Goal: Use online tool/utility: Utilize a website feature to perform a specific function

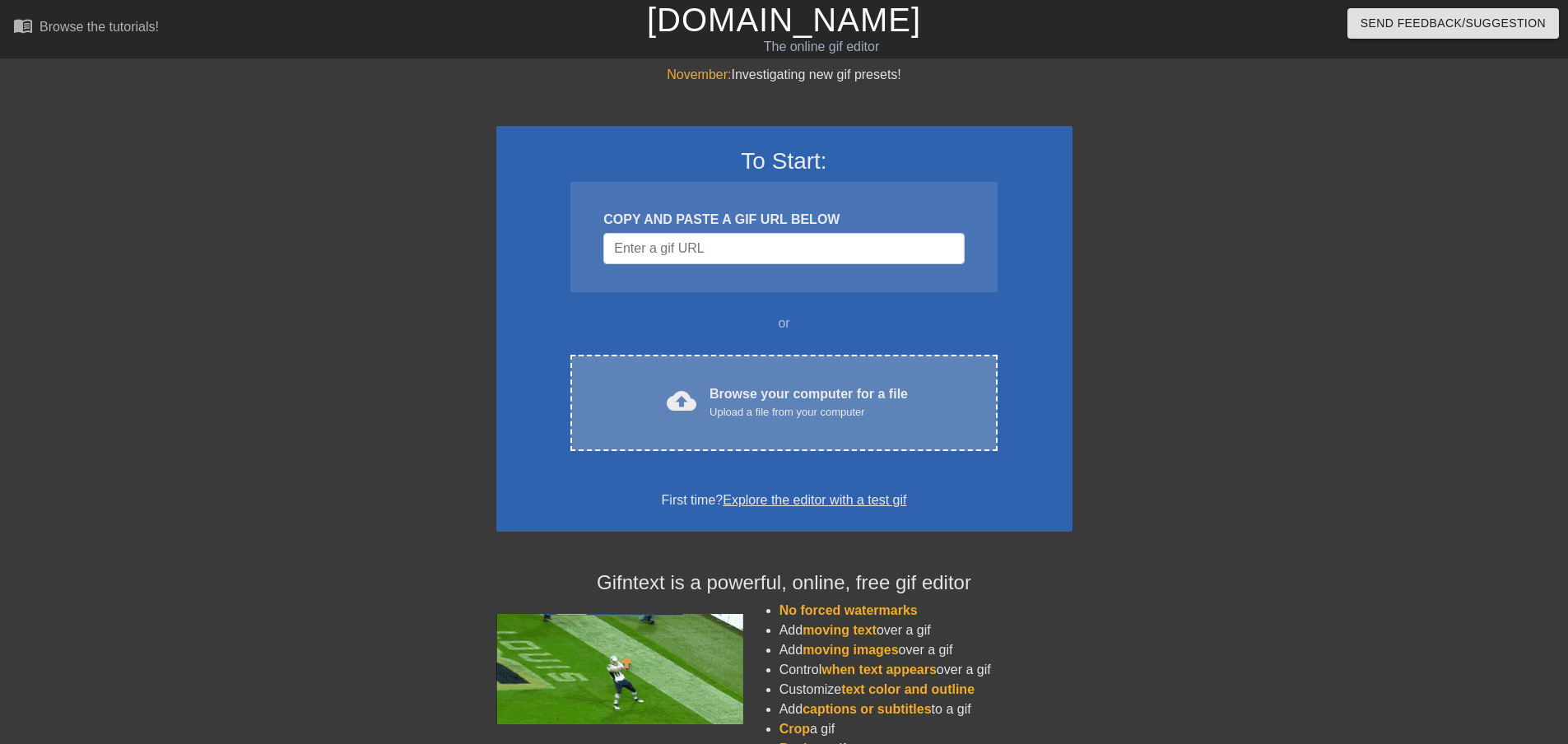
click at [772, 414] on div "Upload a file from your computer" at bounding box center [808, 412] width 199 height 16
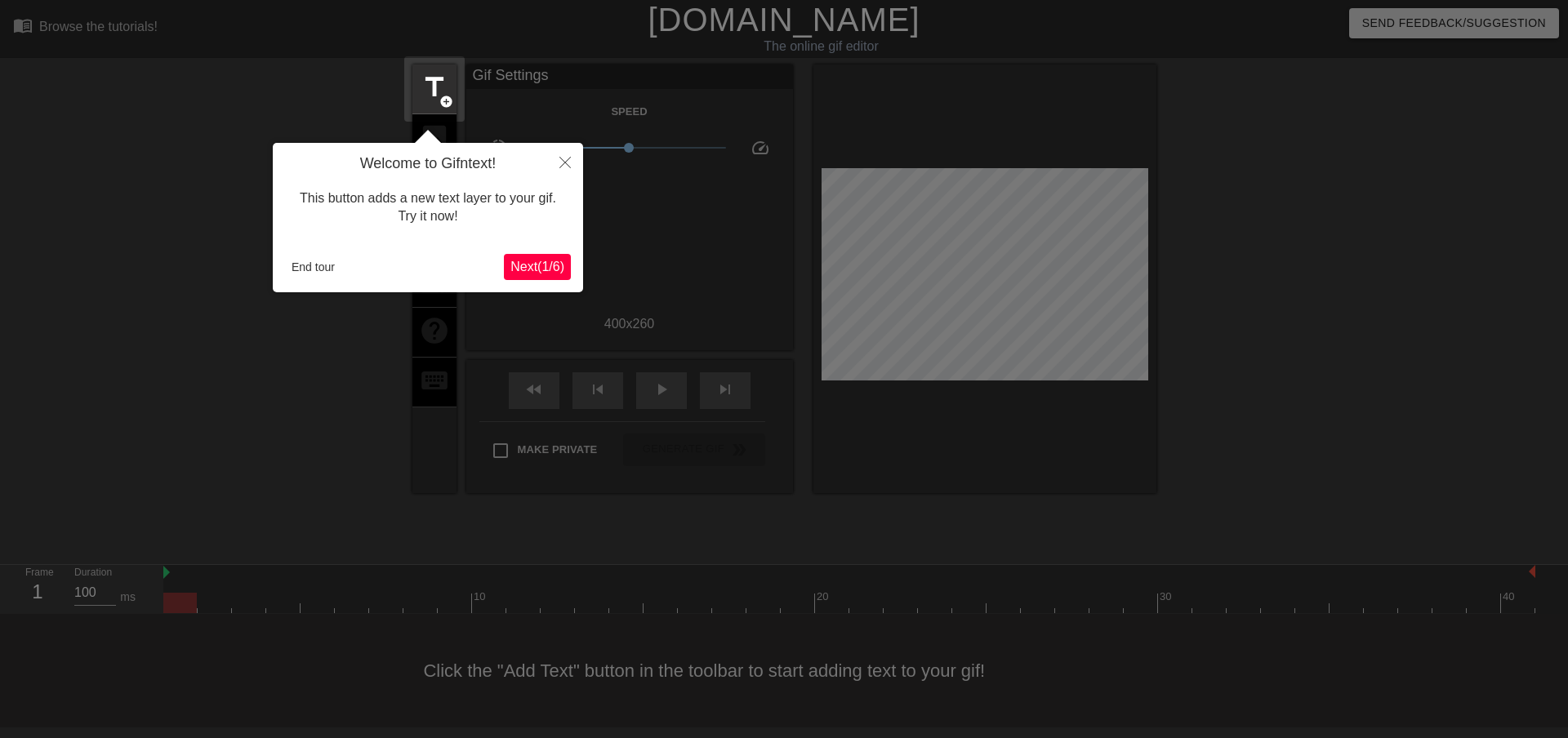
click at [553, 262] on span "Next ( 1 / 6 )" at bounding box center [537, 267] width 54 height 14
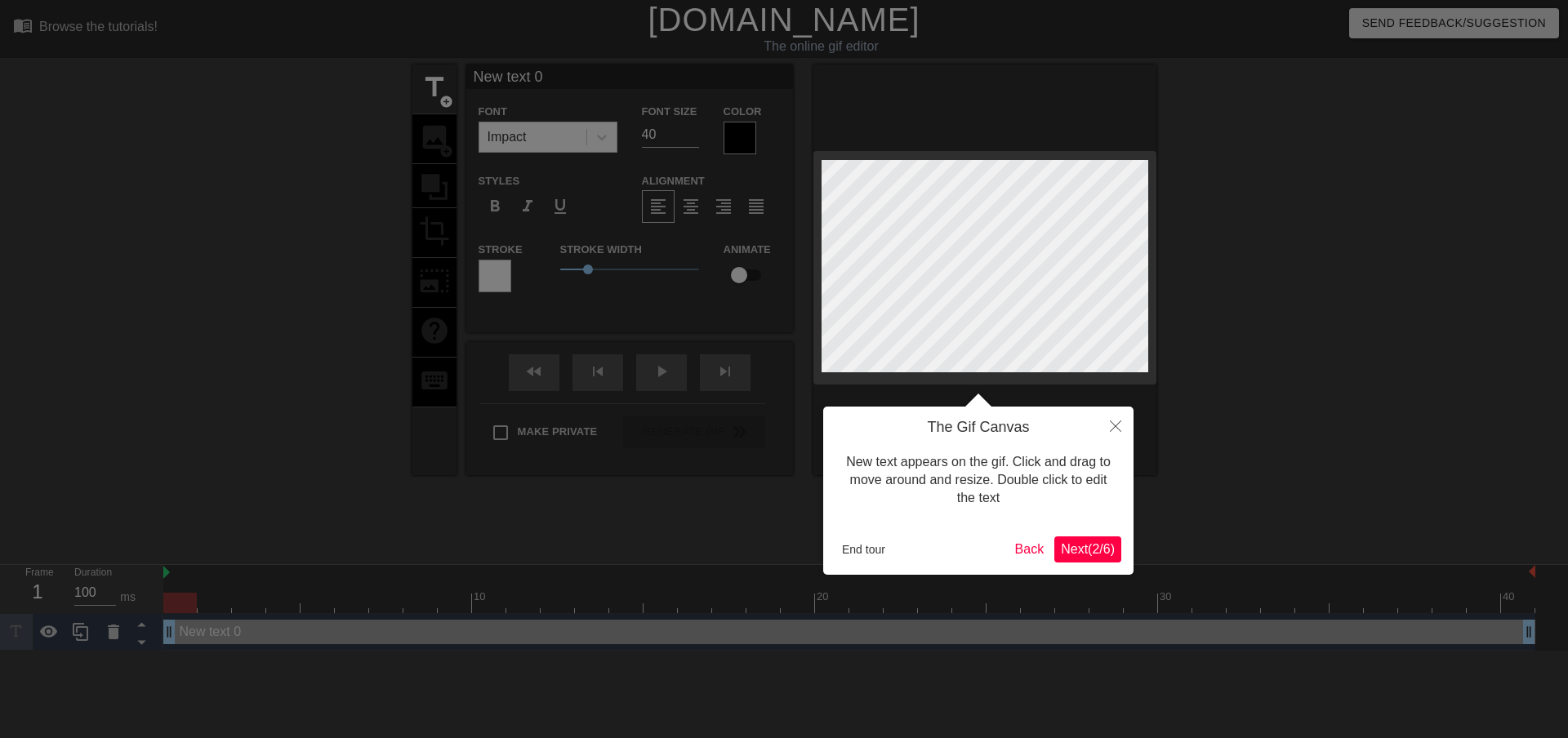
click at [1076, 548] on span "Next ( 2 / 6 )" at bounding box center [1088, 549] width 54 height 14
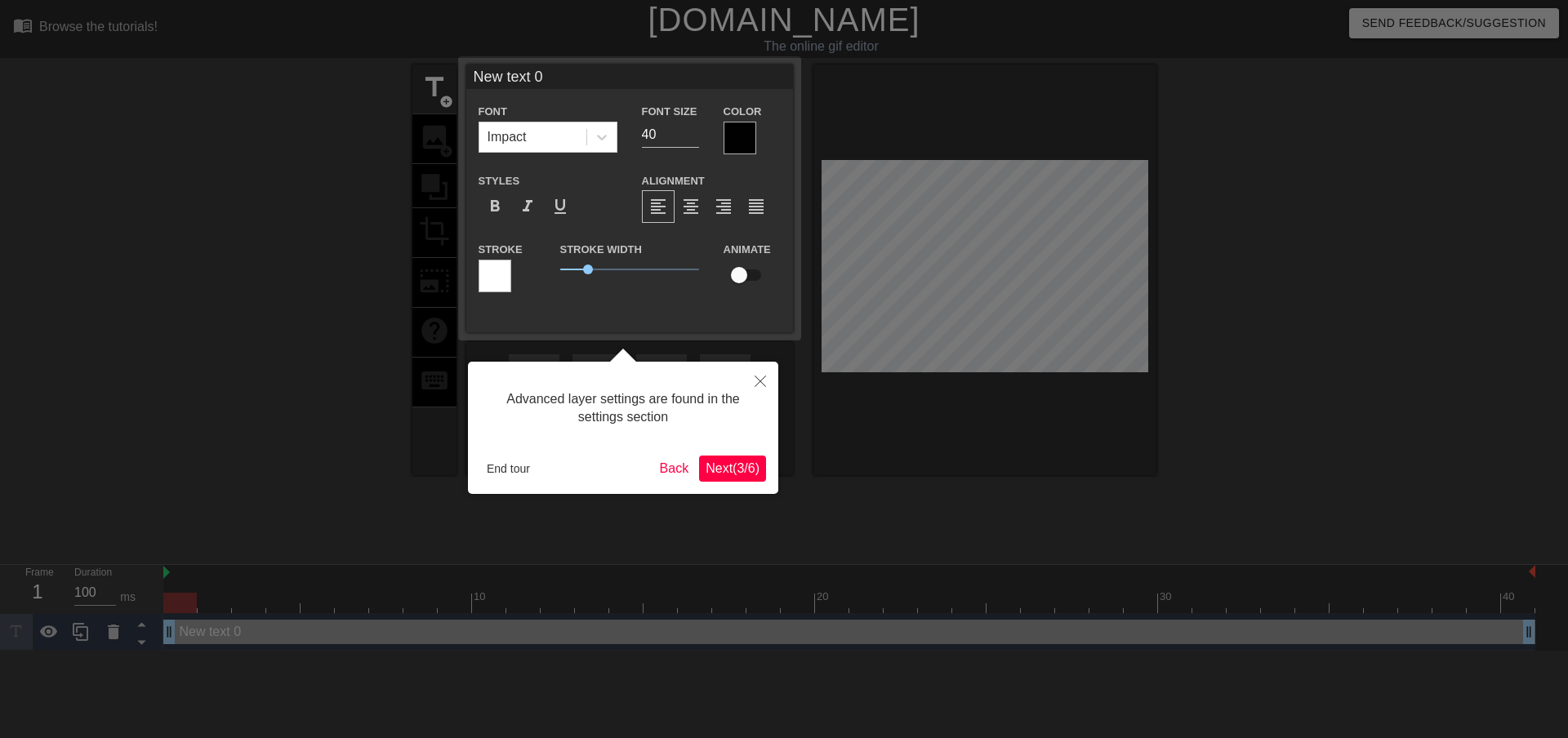
click at [741, 464] on span "Next ( 3 / 6 )" at bounding box center [733, 469] width 54 height 14
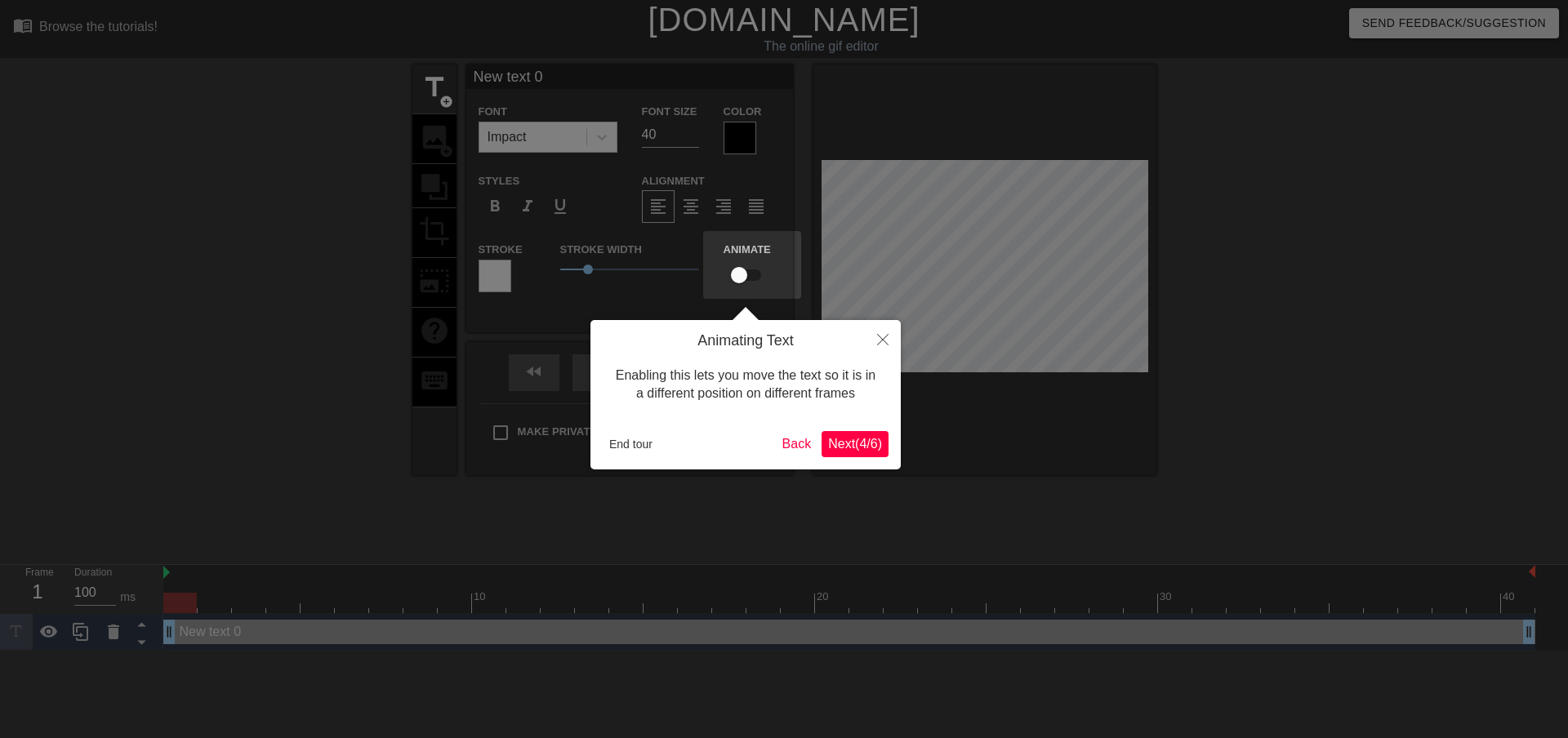
click at [851, 441] on span "Next ( 4 / 6 )" at bounding box center [855, 444] width 54 height 14
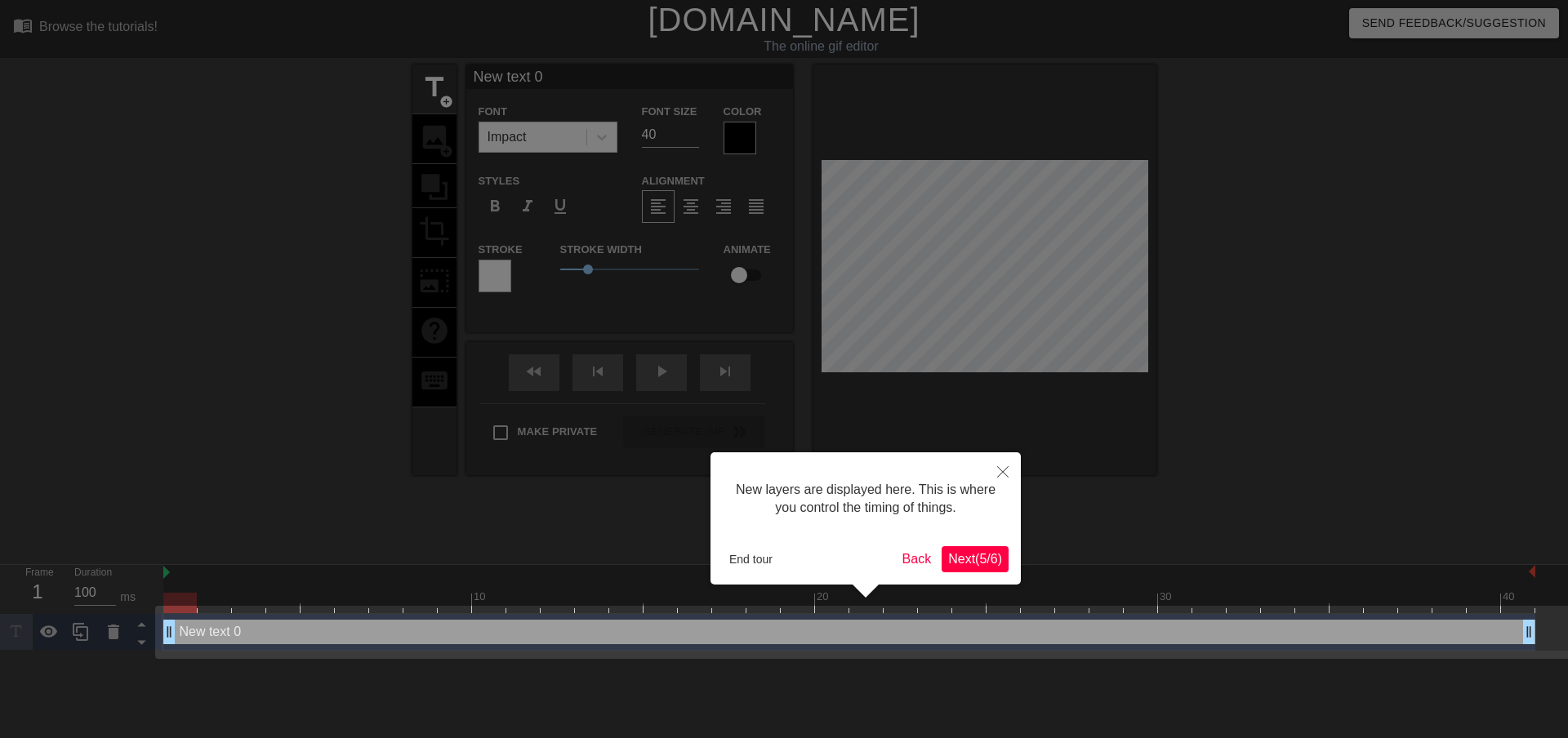
click at [978, 559] on span "Next ( 5 / 6 )" at bounding box center [975, 559] width 54 height 14
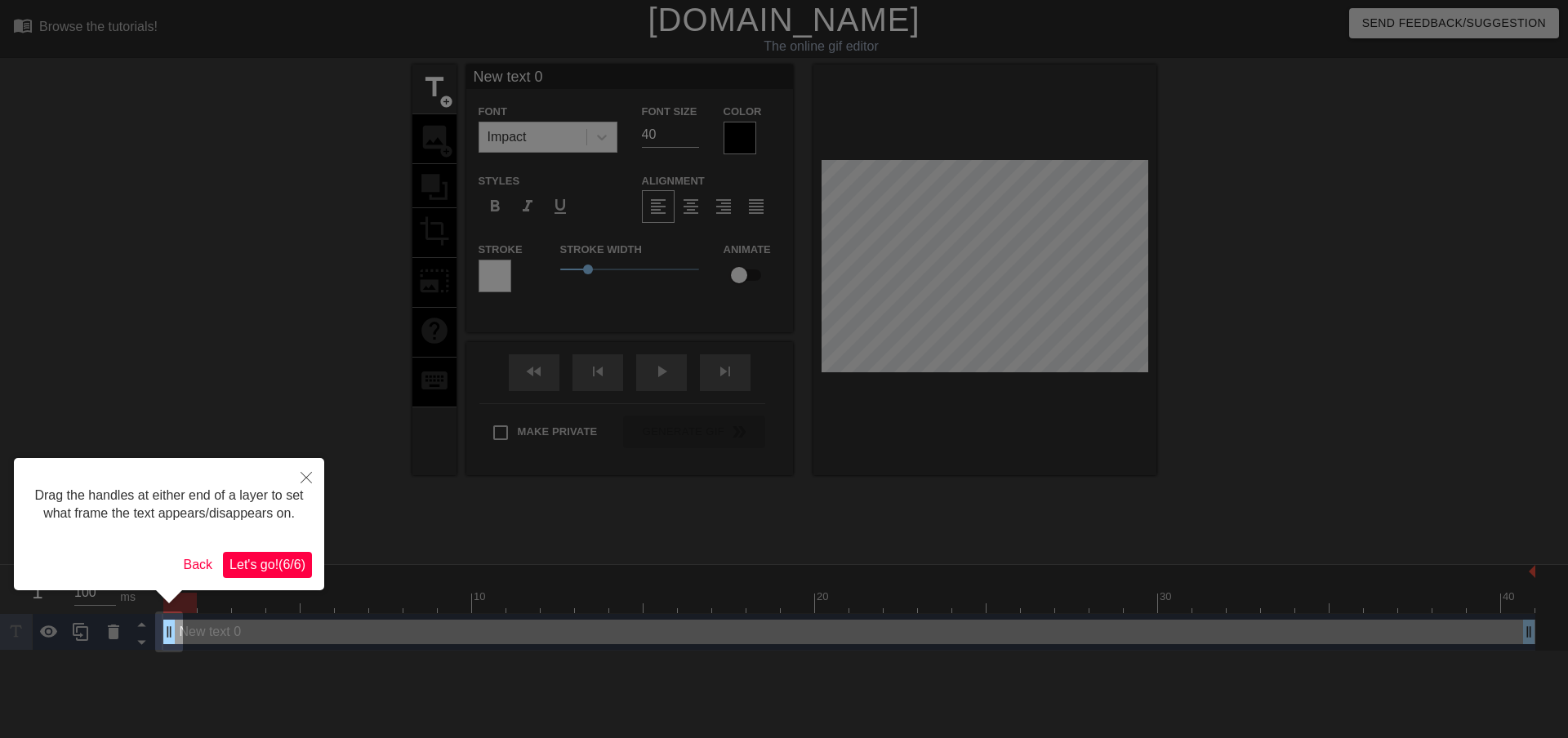
click at [287, 561] on span "Let's go! ( 6 / 6 )" at bounding box center [268, 565] width 76 height 14
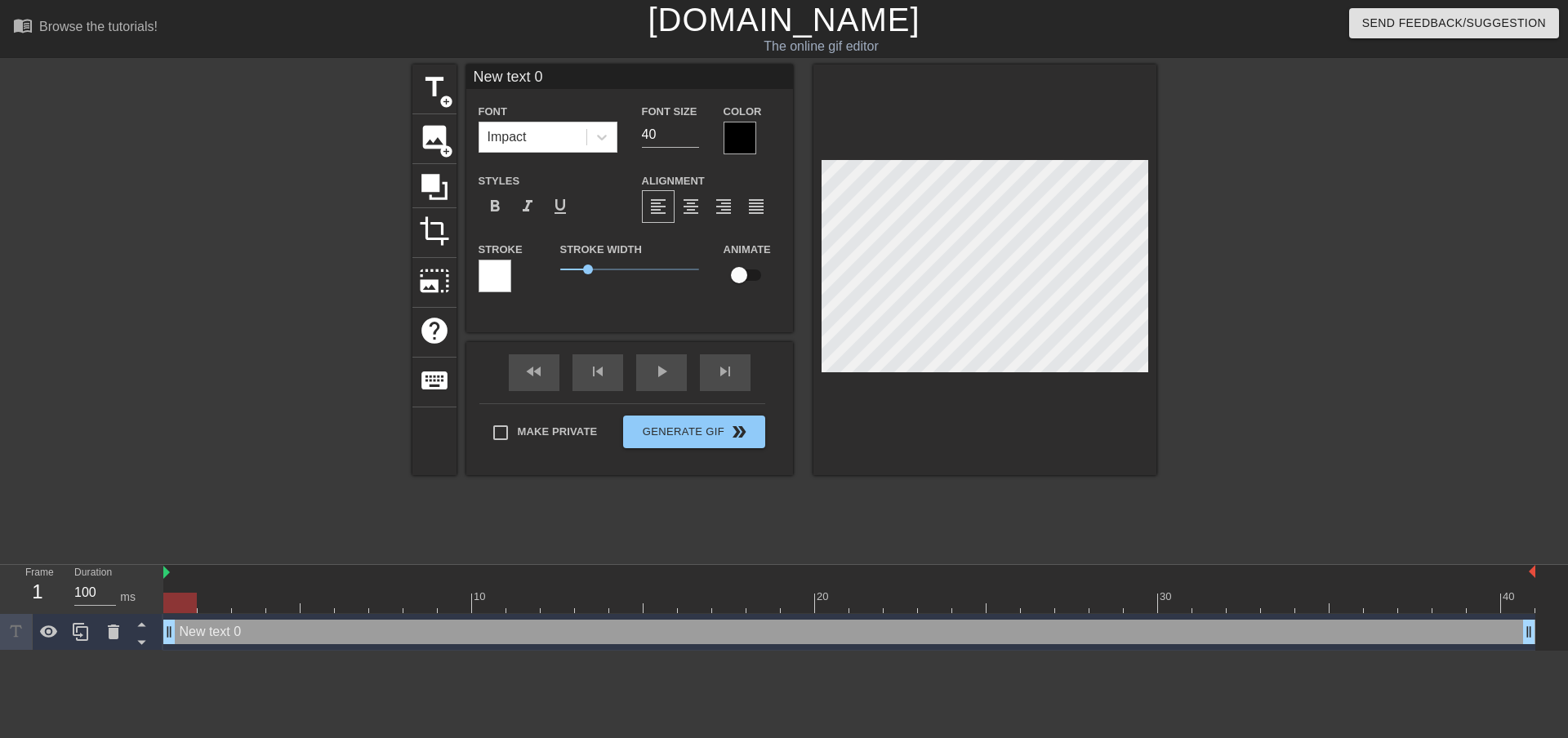
click at [510, 74] on input "New text 0" at bounding box center [630, 77] width 327 height 25
drag, startPoint x: 548, startPoint y: 76, endPoint x: 473, endPoint y: 82, distance: 75.2
click at [473, 82] on input "New text 0" at bounding box center [630, 77] width 327 height 25
type input "[DOMAIN_NAME]"
click at [697, 138] on input "39" at bounding box center [671, 134] width 57 height 26
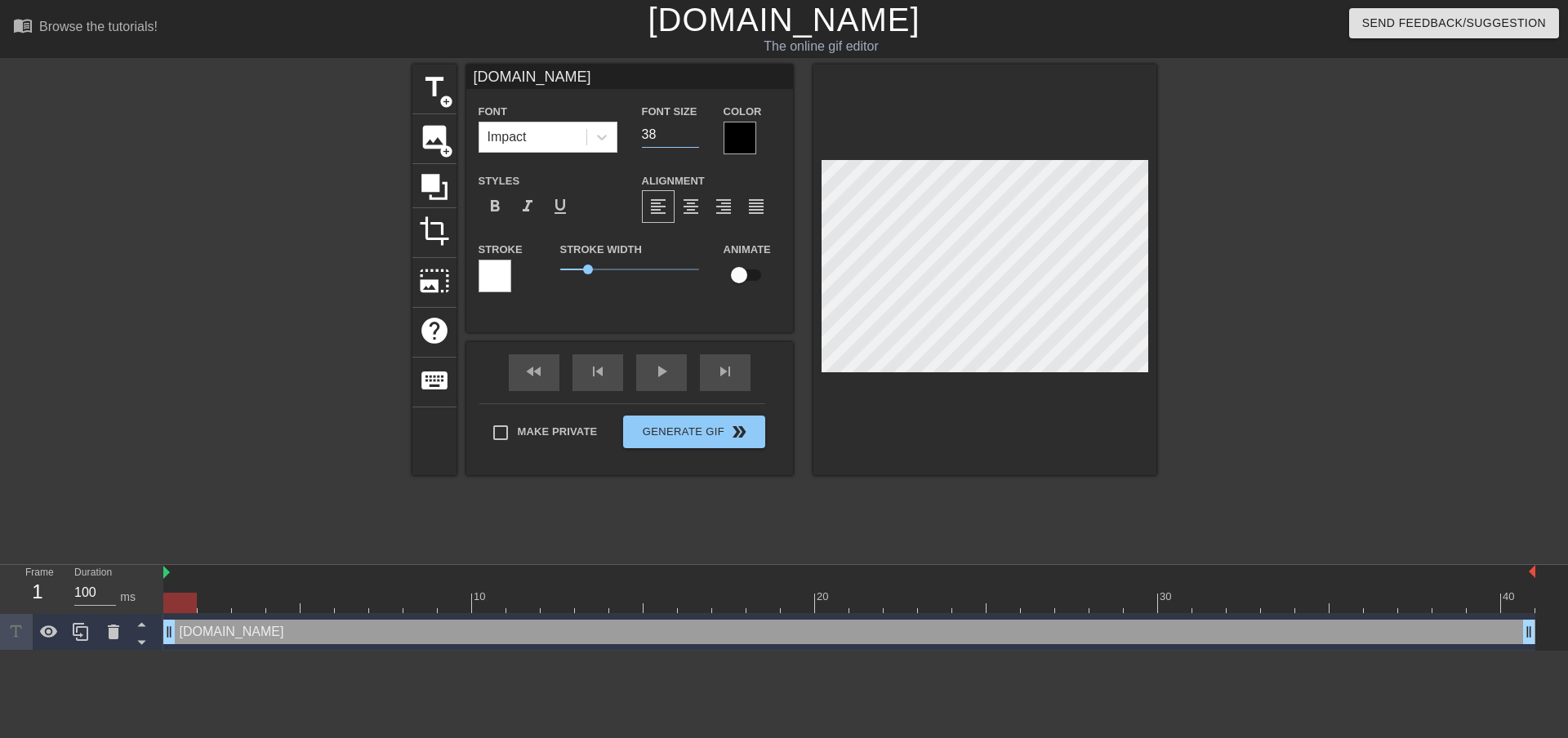
click at [697, 138] on input "38" at bounding box center [671, 134] width 57 height 26
click at [697, 138] on input "37" at bounding box center [671, 134] width 57 height 26
click at [697, 138] on input "19" at bounding box center [671, 134] width 57 height 26
click at [696, 131] on input "20" at bounding box center [671, 134] width 57 height 26
click at [696, 131] on input "21" at bounding box center [671, 134] width 57 height 26
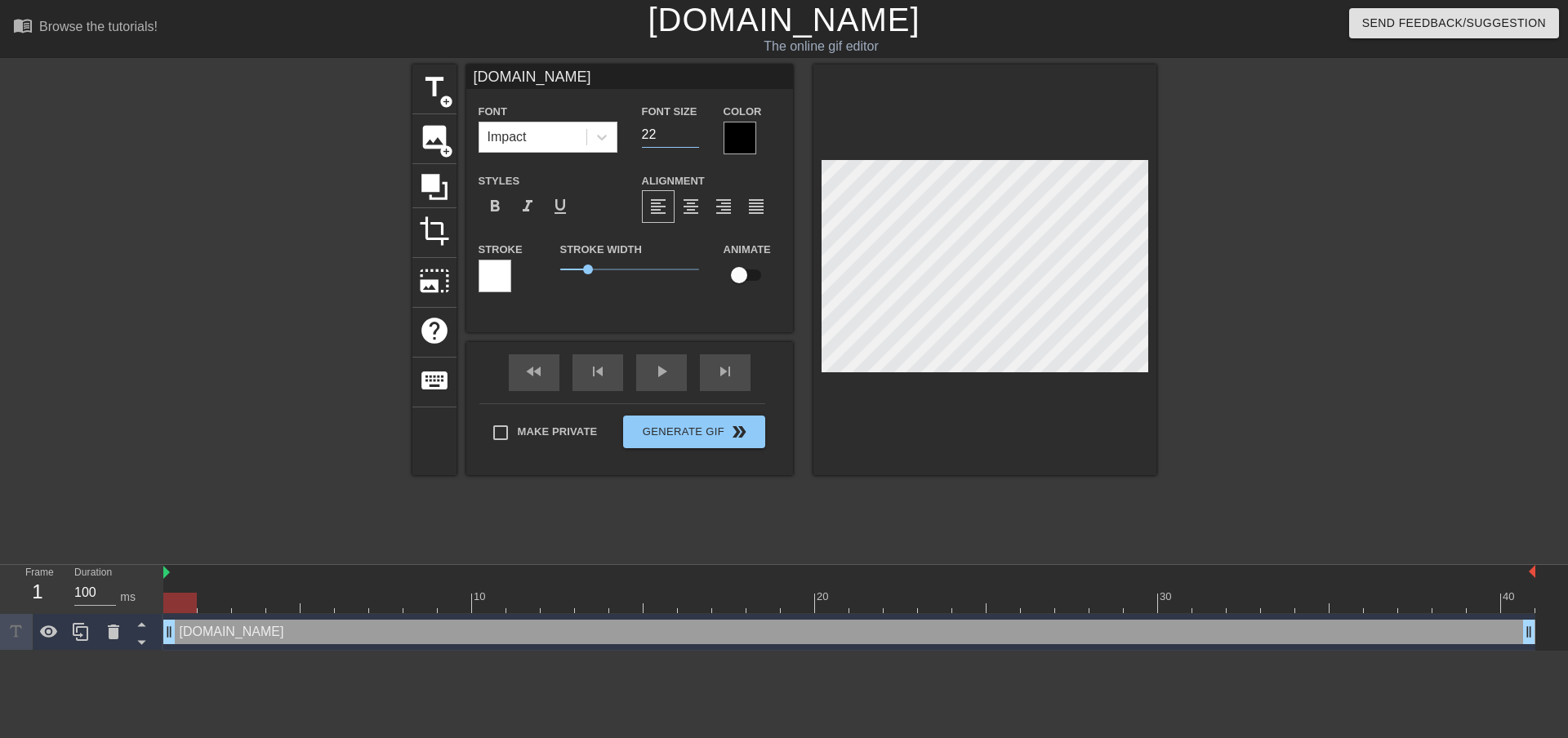
click at [696, 131] on input "22" at bounding box center [671, 134] width 57 height 26
click at [696, 131] on input "23" at bounding box center [671, 134] width 57 height 26
type input "24"
click at [696, 131] on input "24" at bounding box center [671, 134] width 57 height 26
click at [741, 139] on div at bounding box center [740, 138] width 32 height 32
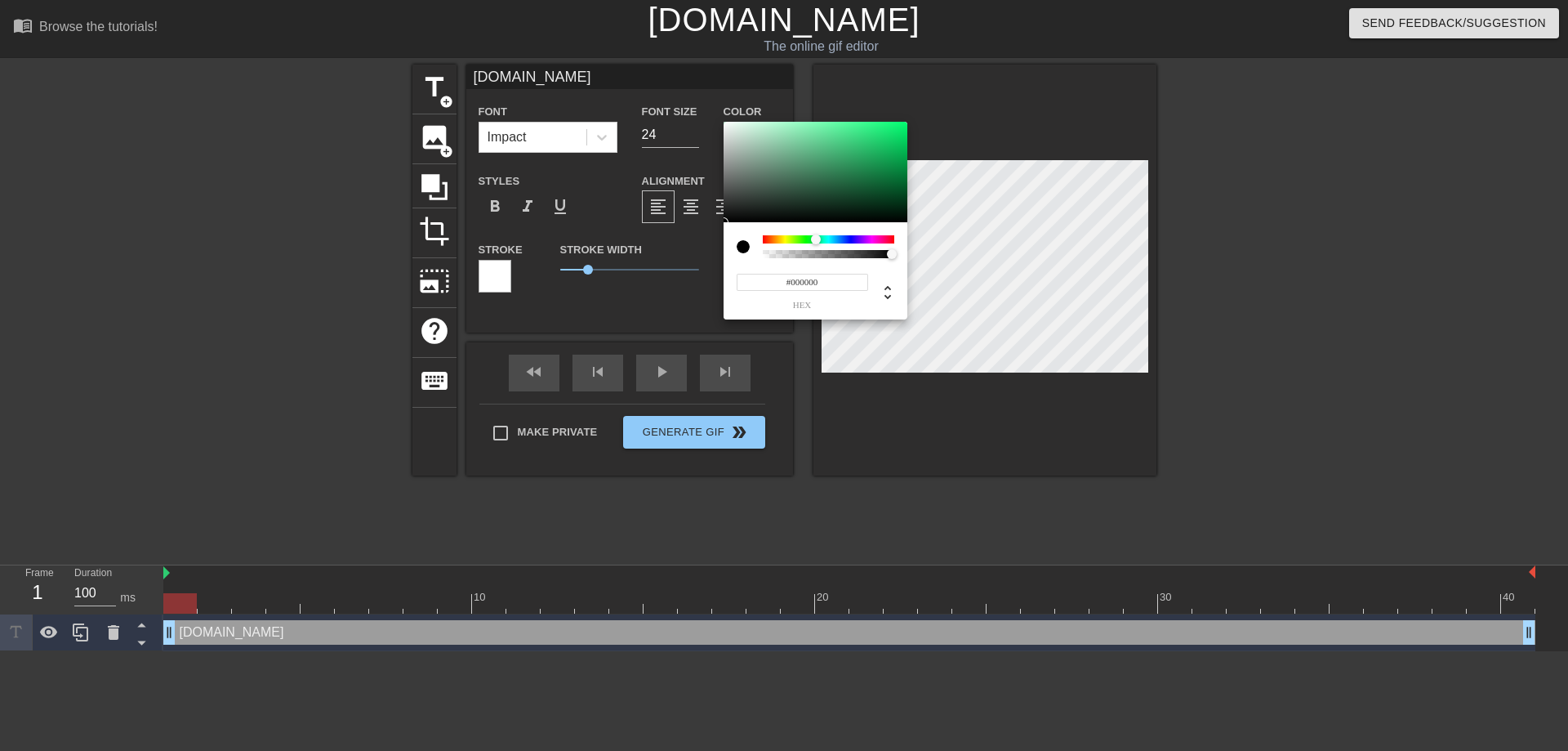
click at [816, 238] on div at bounding box center [829, 239] width 131 height 9
click at [861, 201] on div at bounding box center [815, 173] width 184 height 101
click at [851, 193] on div at bounding box center [815, 173] width 184 height 101
click at [849, 189] on div at bounding box center [850, 192] width 10 height 10
click at [849, 189] on div at bounding box center [849, 189] width 10 height 10
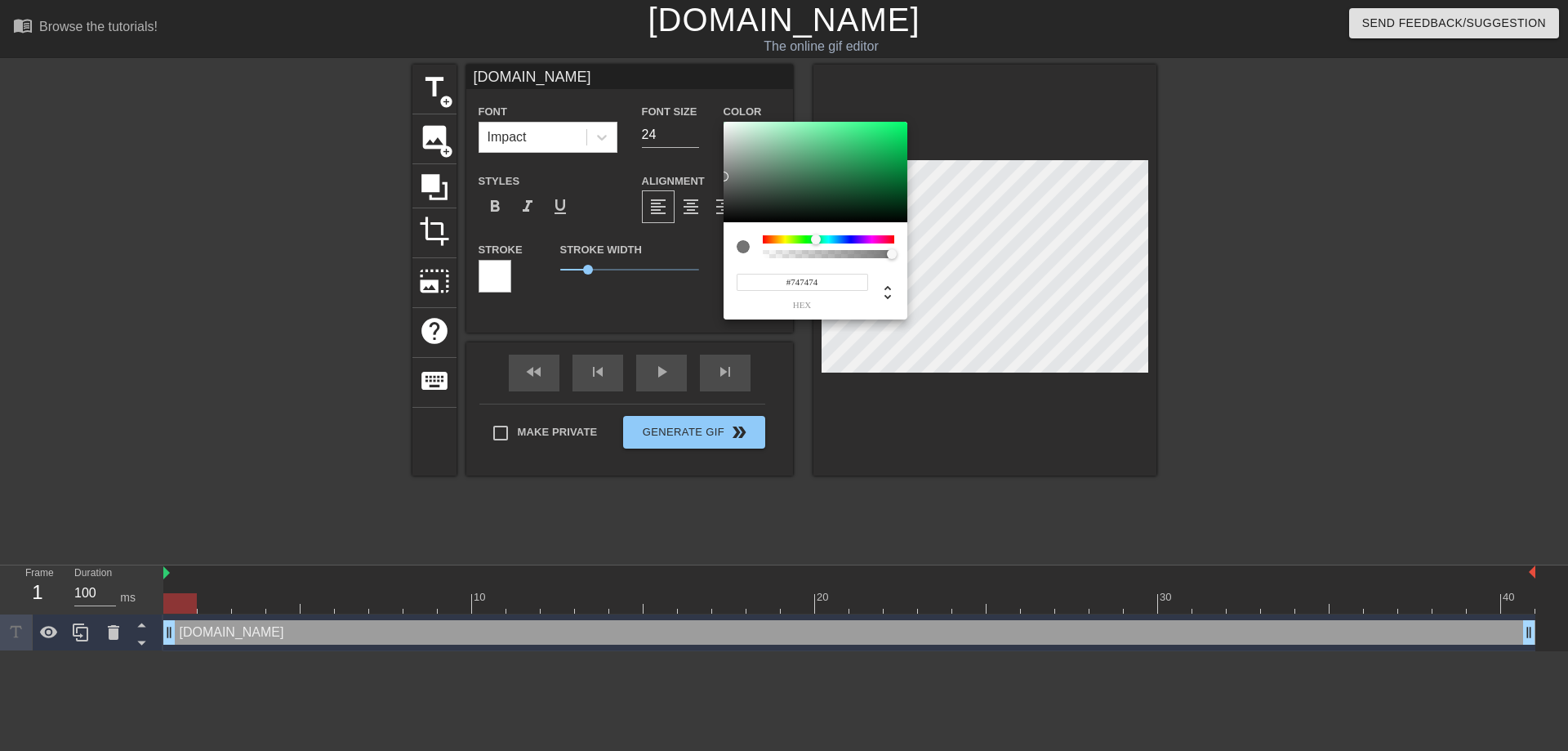
type input "#727272"
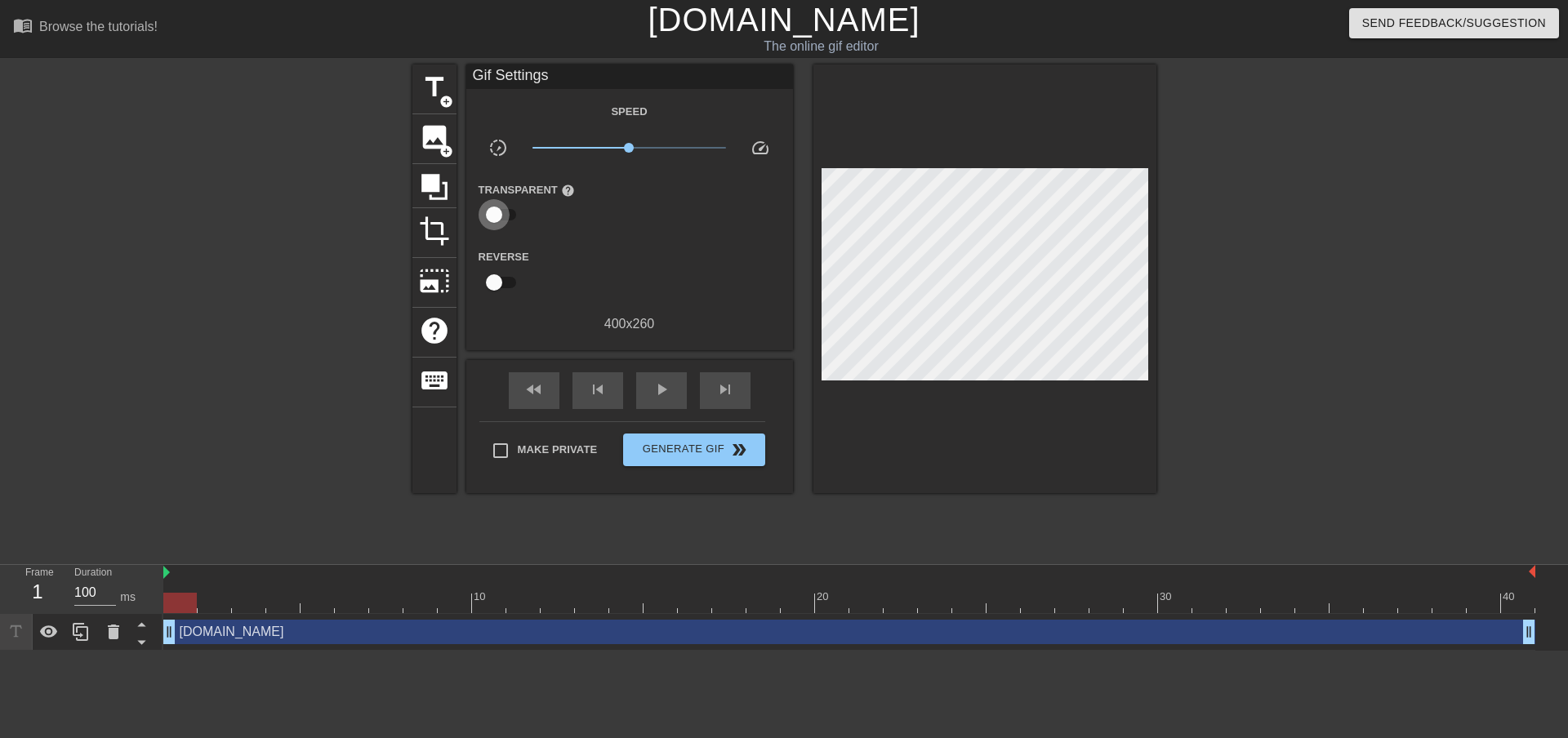
drag, startPoint x: 498, startPoint y: 215, endPoint x: 511, endPoint y: 218, distance: 13.3
click at [511, 218] on input "checkbox" at bounding box center [494, 214] width 93 height 31
drag, startPoint x: 511, startPoint y: 209, endPoint x: 557, endPoint y: 221, distance: 47.5
click at [519, 213] on input "checkbox" at bounding box center [510, 214] width 93 height 31
drag, startPoint x: 500, startPoint y: 211, endPoint x: 558, endPoint y: 216, distance: 58.2
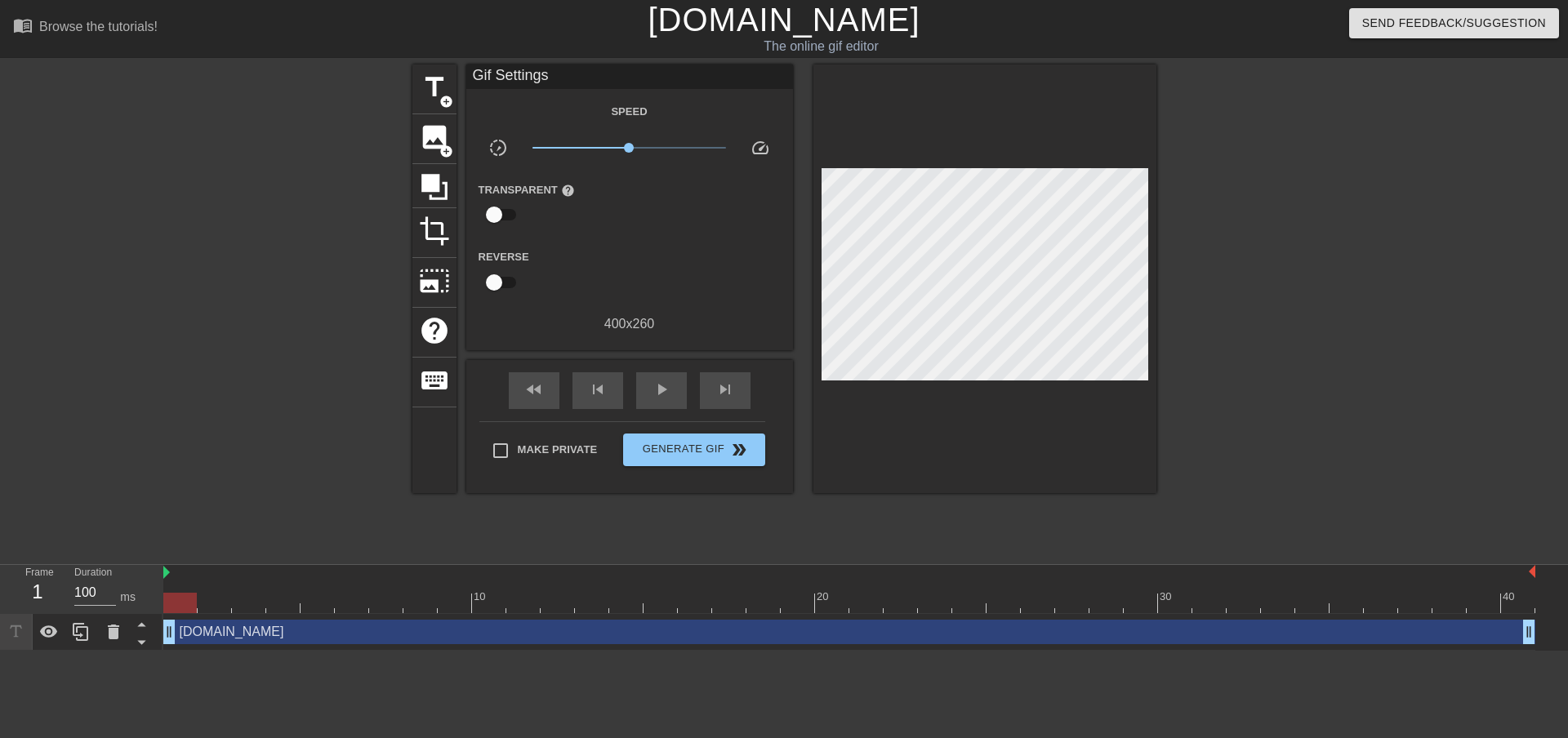
click at [558, 216] on div "Transparent help" at bounding box center [534, 206] width 136 height 51
drag, startPoint x: 498, startPoint y: 209, endPoint x: 528, endPoint y: 215, distance: 30.6
click at [533, 218] on div "Transparent help" at bounding box center [534, 206] width 136 height 51
click at [527, 215] on div "Transparent help" at bounding box center [534, 206] width 136 height 51
click at [508, 211] on input "checkbox" at bounding box center [494, 214] width 93 height 31
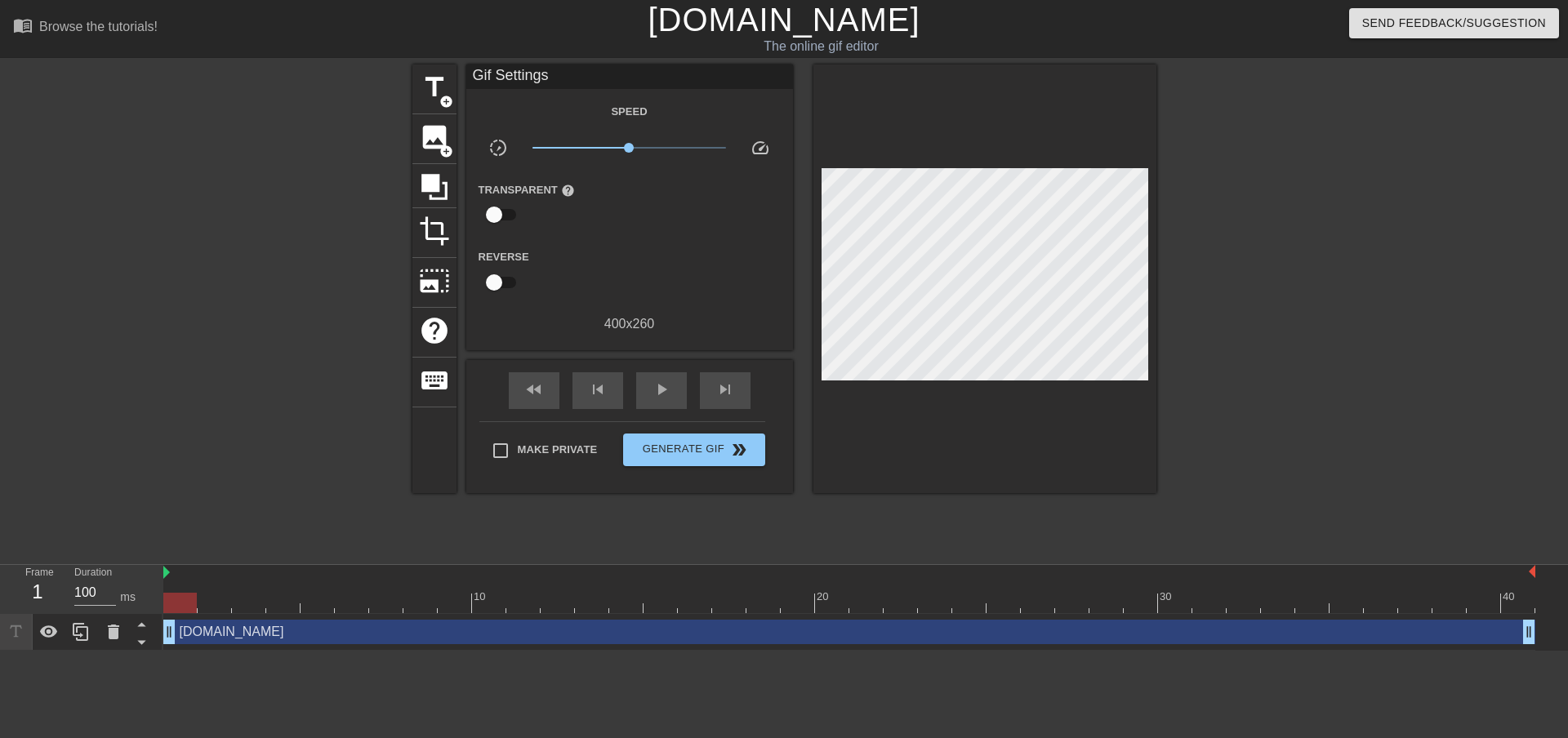
checkbox input "true"
click at [633, 212] on div at bounding box center [631, 215] width 32 height 32
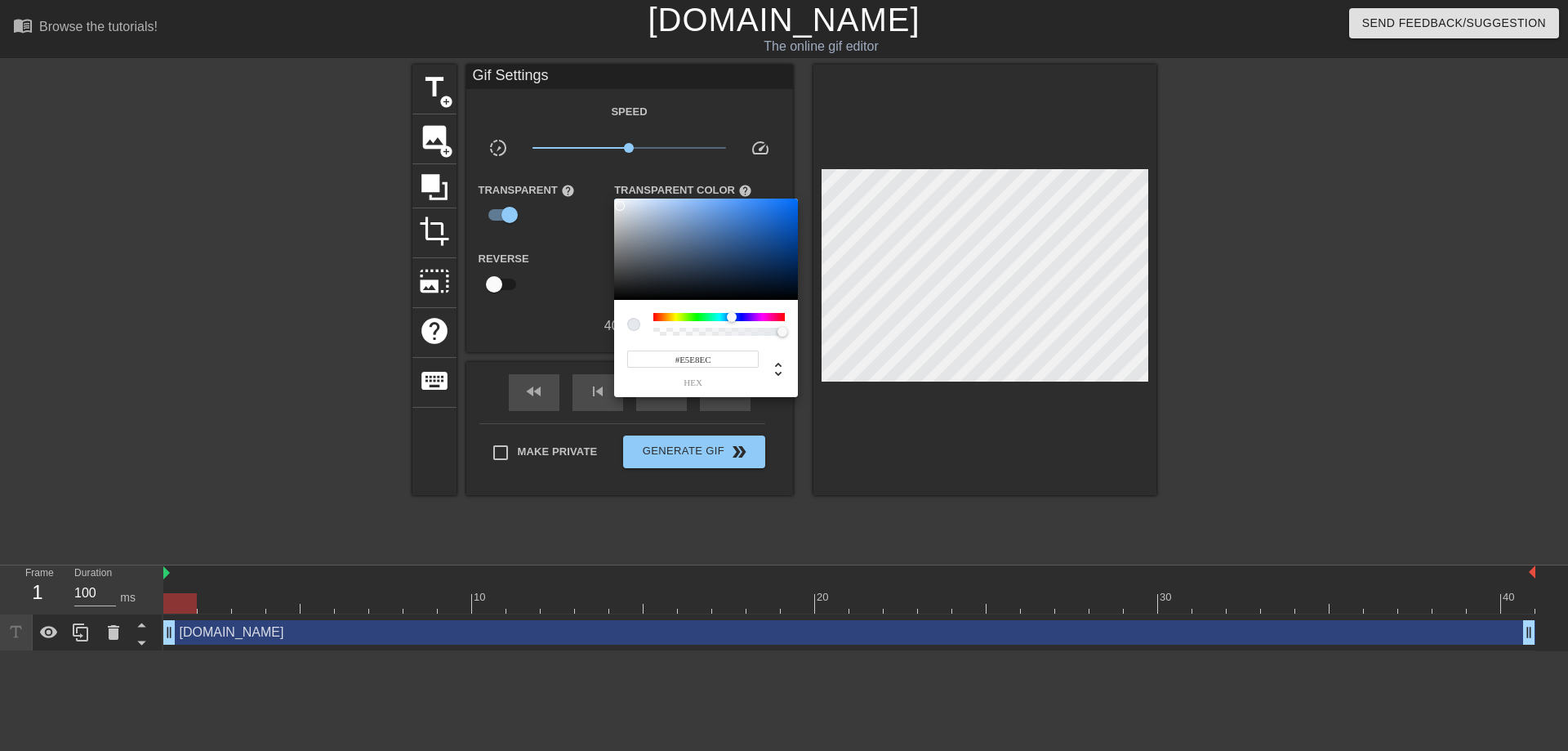
click at [620, 206] on div at bounding box center [706, 249] width 184 height 101
type input "#EDF0F3"
click at [618, 204] on div at bounding box center [619, 203] width 10 height 10
click at [892, 416] on div at bounding box center [784, 376] width 1568 height 751
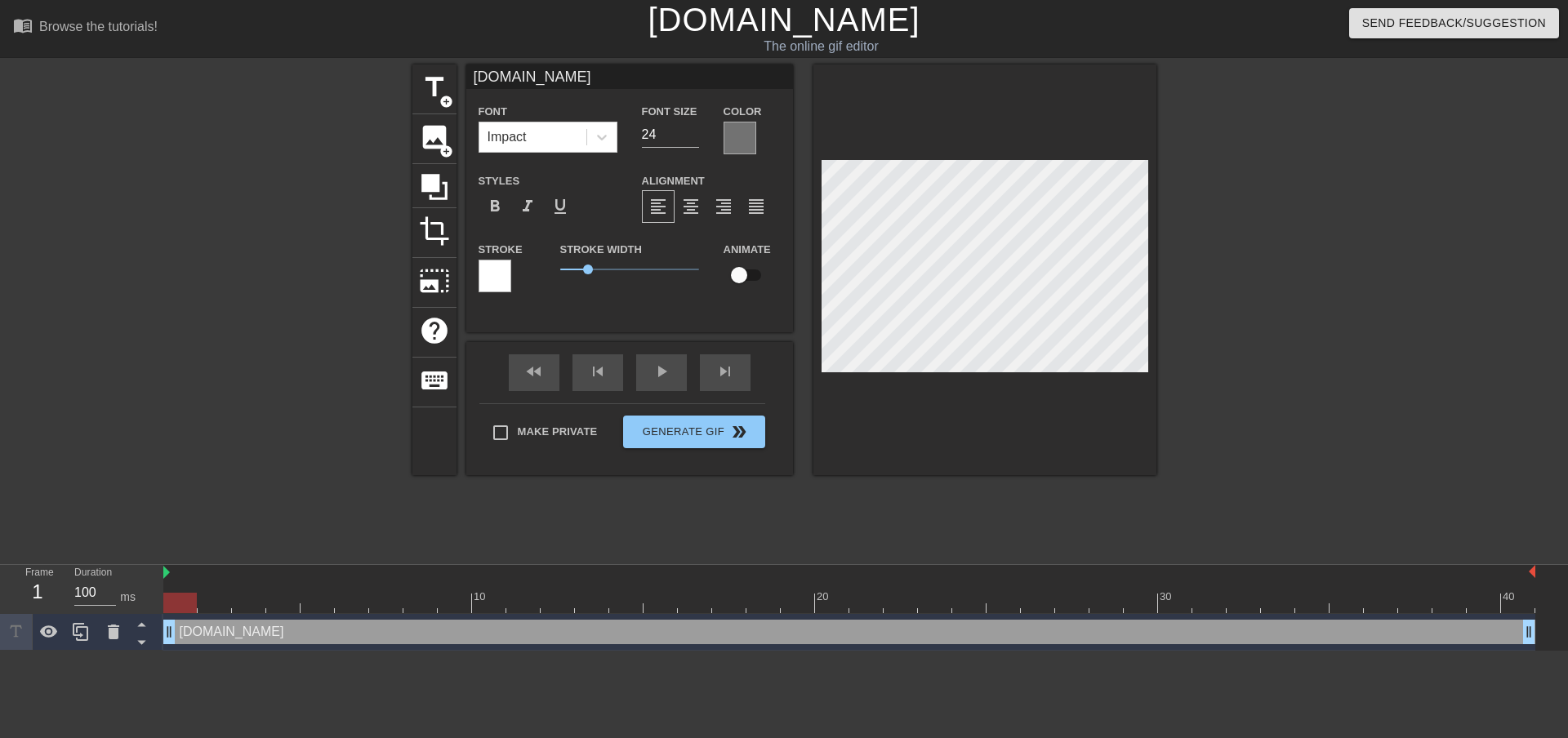
click at [856, 421] on div at bounding box center [985, 269] width 343 height 410
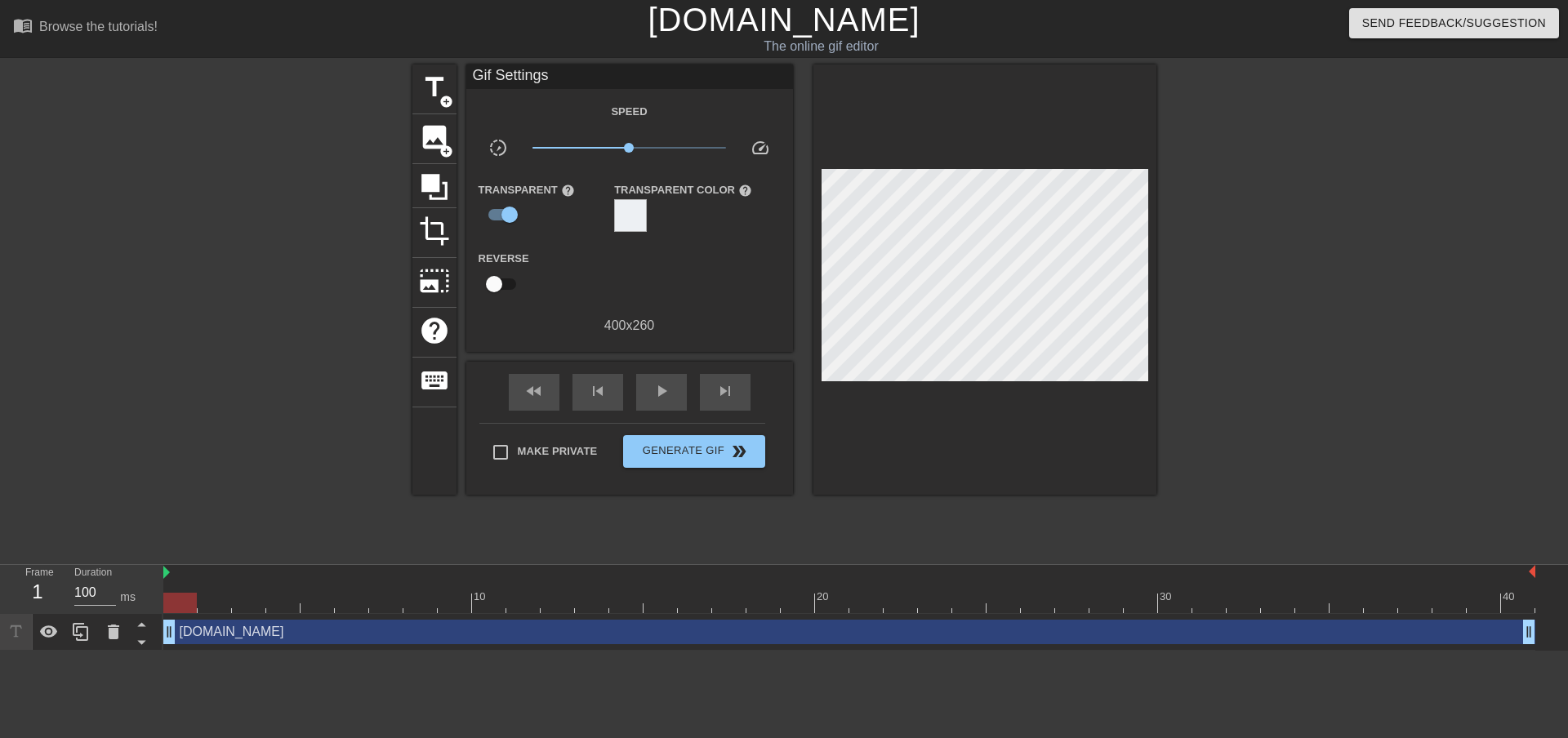
click at [639, 209] on div at bounding box center [631, 215] width 32 height 32
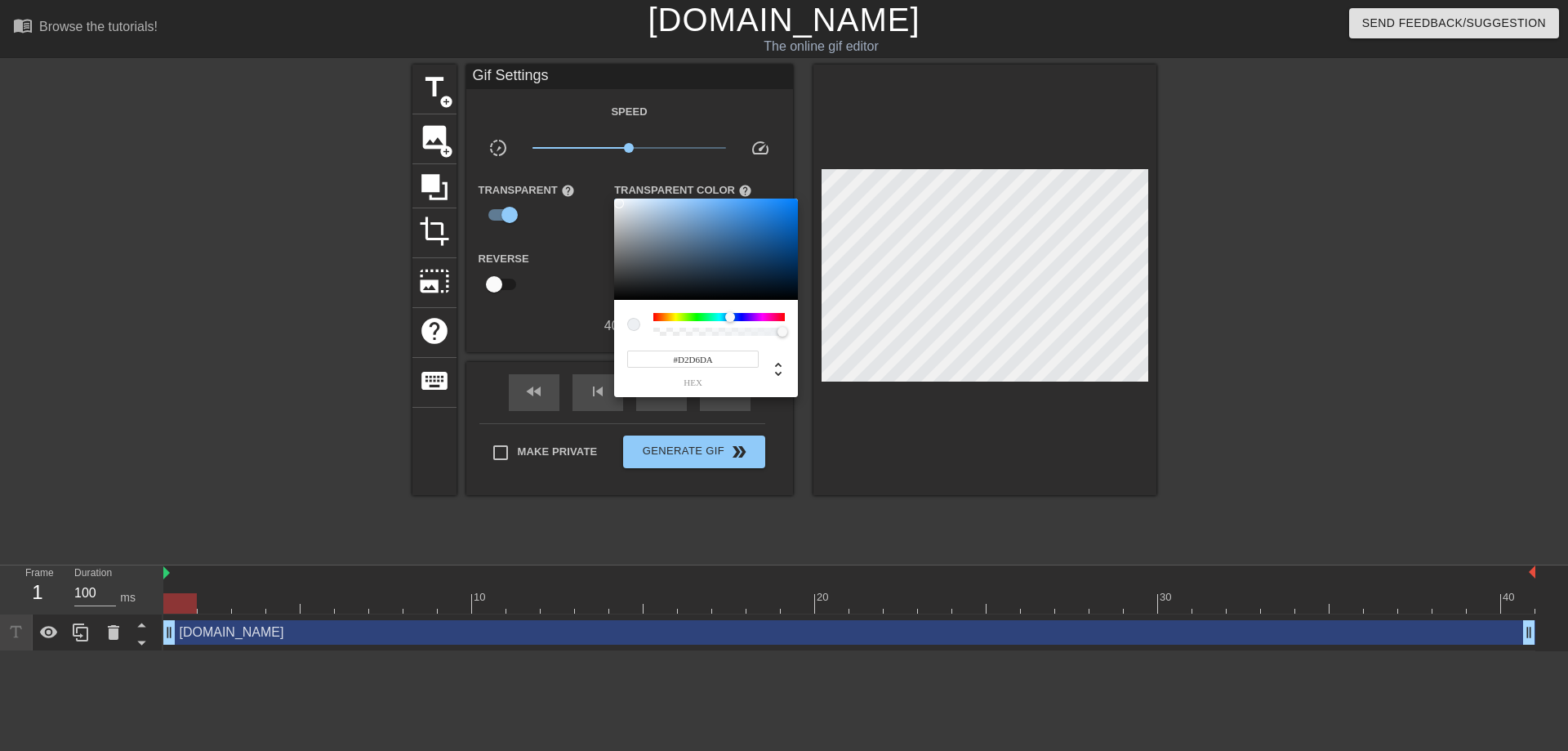
click at [621, 213] on div at bounding box center [706, 249] width 184 height 101
click at [619, 220] on div at bounding box center [706, 249] width 184 height 101
click at [619, 220] on div at bounding box center [619, 220] width 10 height 10
type input "#AAAFB3"
click at [623, 229] on div at bounding box center [623, 229] width 10 height 10
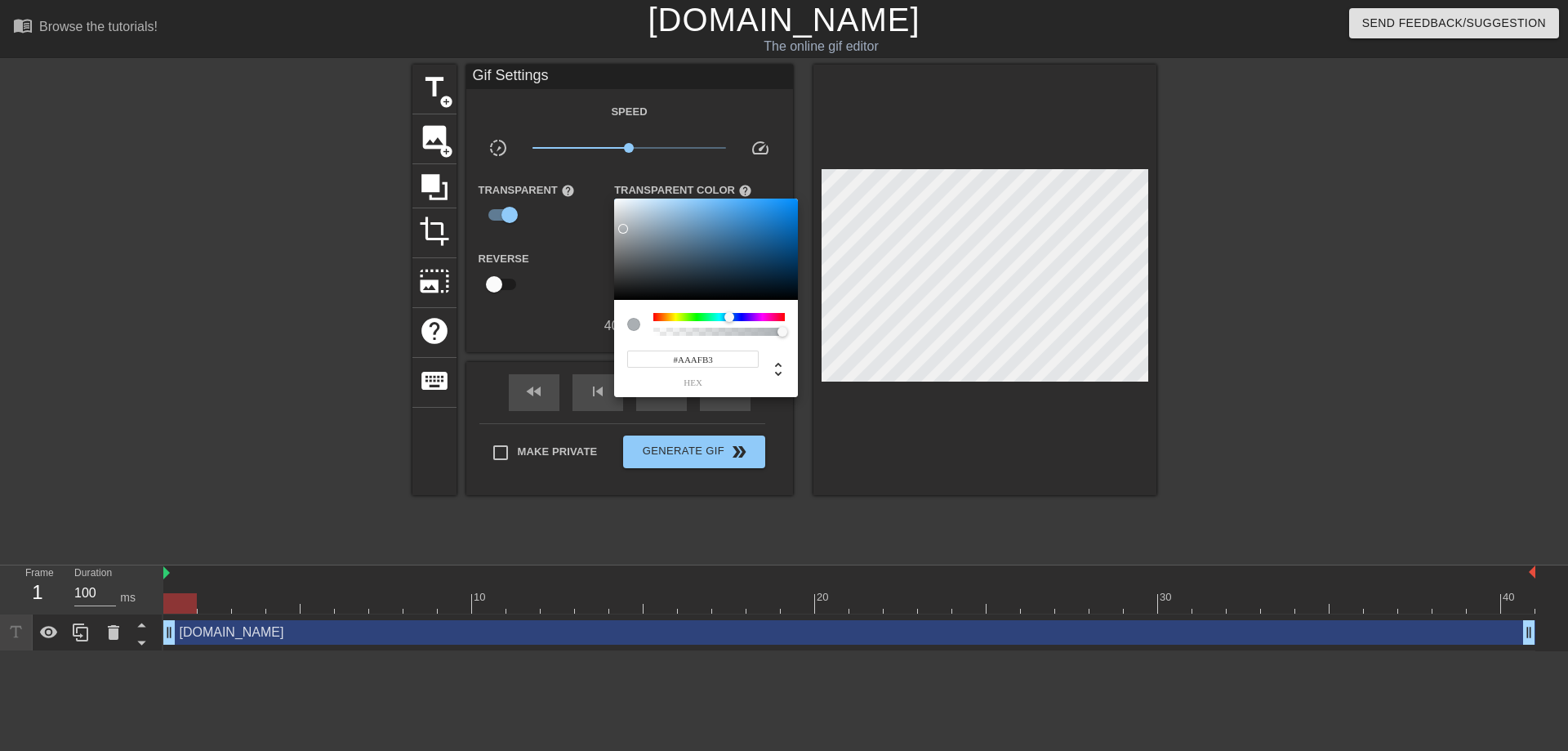
click at [623, 229] on div at bounding box center [623, 229] width 10 height 10
click at [567, 236] on div at bounding box center [784, 376] width 1568 height 751
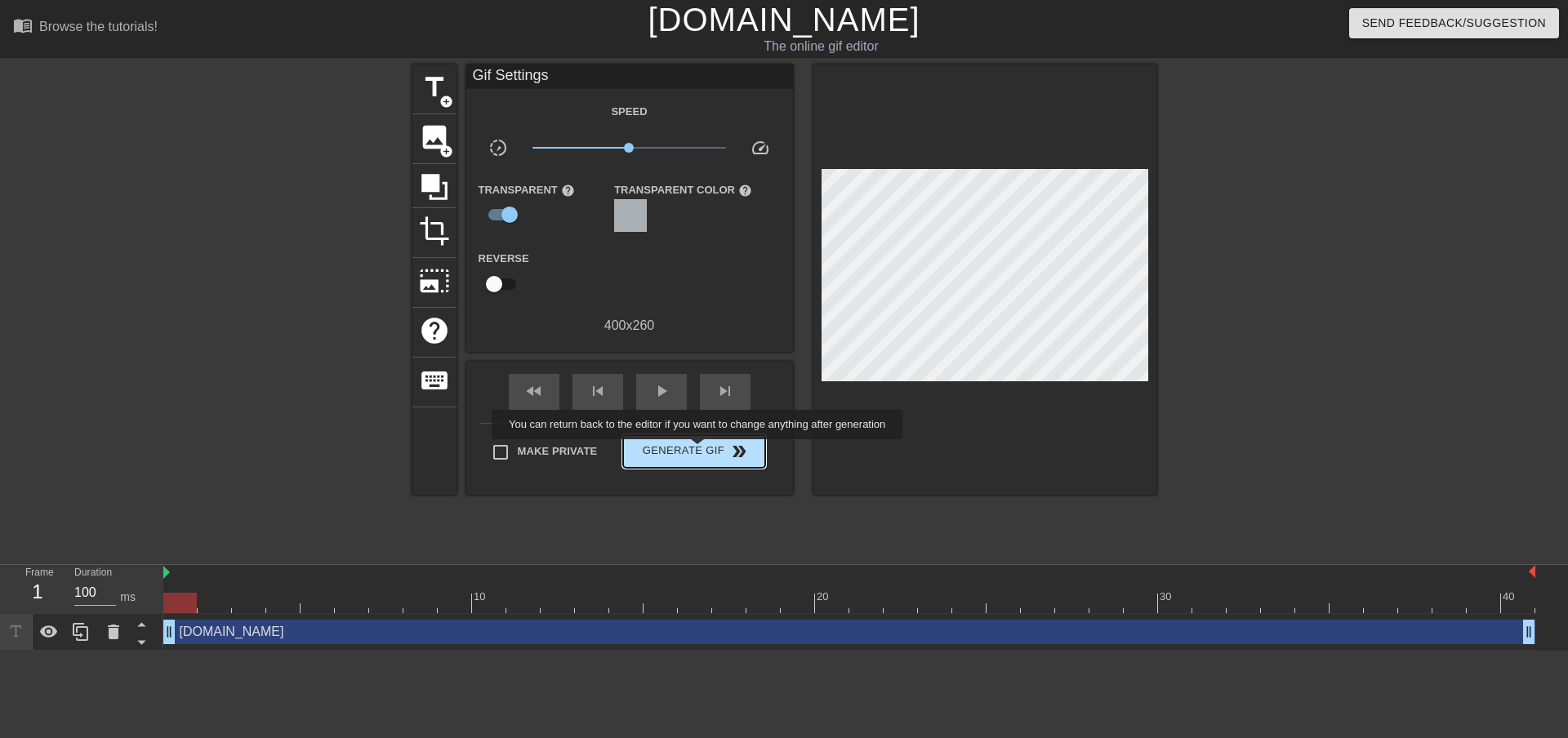
click at [699, 450] on span "Generate Gif double_arrow" at bounding box center [694, 451] width 129 height 20
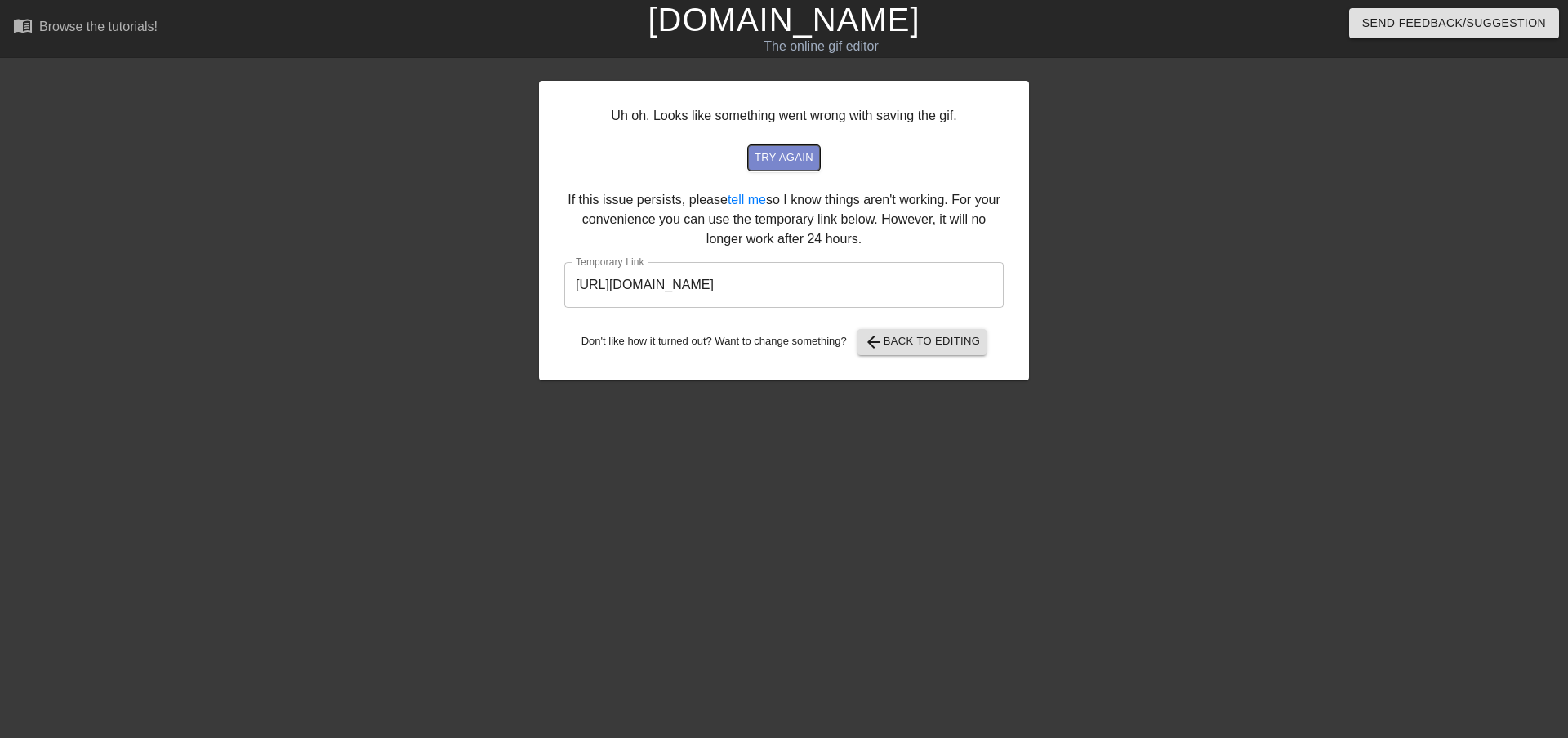
click at [788, 155] on span "try again" at bounding box center [784, 158] width 59 height 19
drag, startPoint x: 920, startPoint y: 283, endPoint x: 573, endPoint y: 294, distance: 347.2
click at [573, 294] on input "[URL][DOMAIN_NAME]" at bounding box center [784, 285] width 439 height 46
click at [925, 339] on span "arrow_back Back to Editing" at bounding box center [922, 342] width 117 height 20
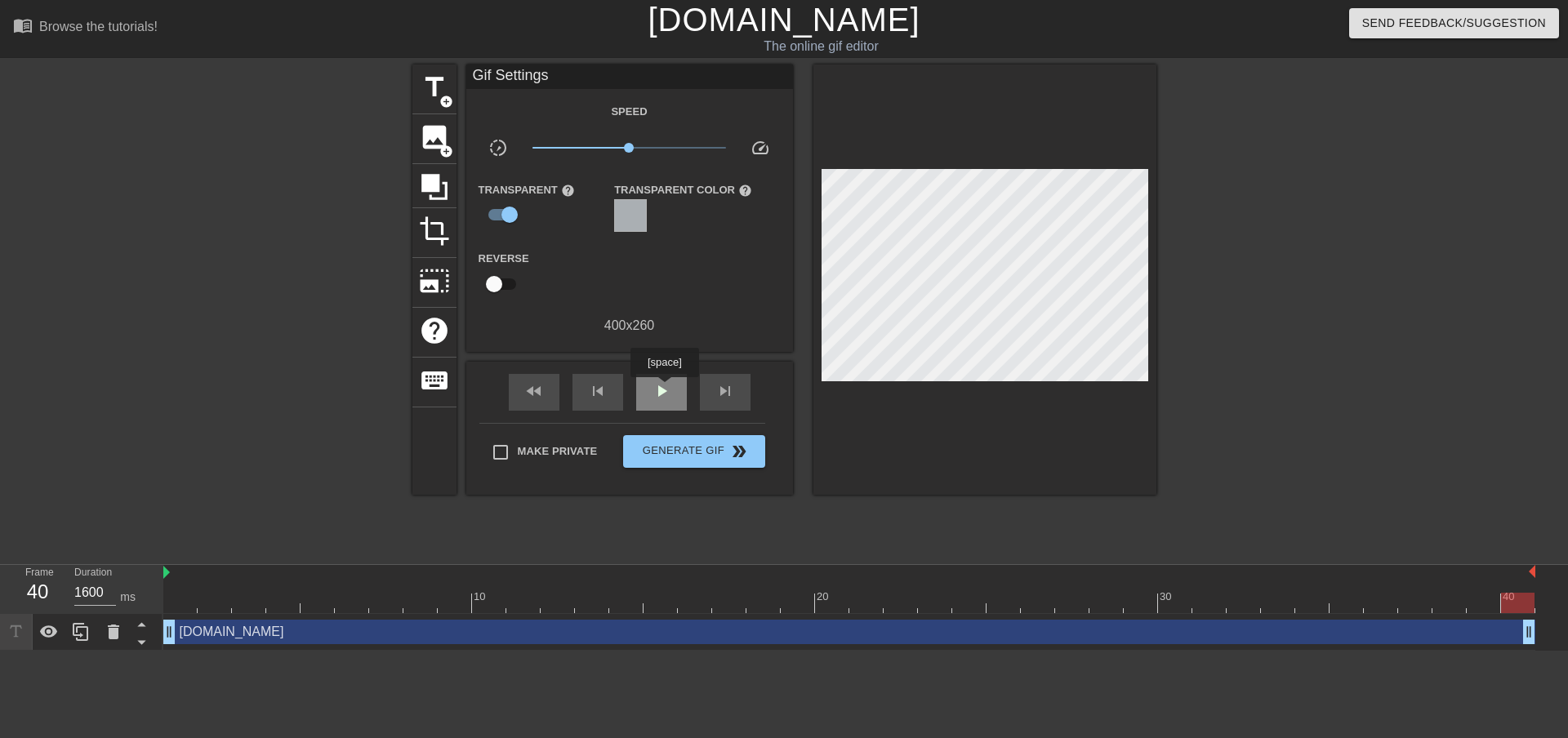
click at [664, 389] on span "play_arrow" at bounding box center [661, 390] width 20 height 20
click at [656, 395] on span "pause" at bounding box center [661, 390] width 20 height 20
click at [435, 283] on span "photo_size_select_large" at bounding box center [434, 281] width 31 height 31
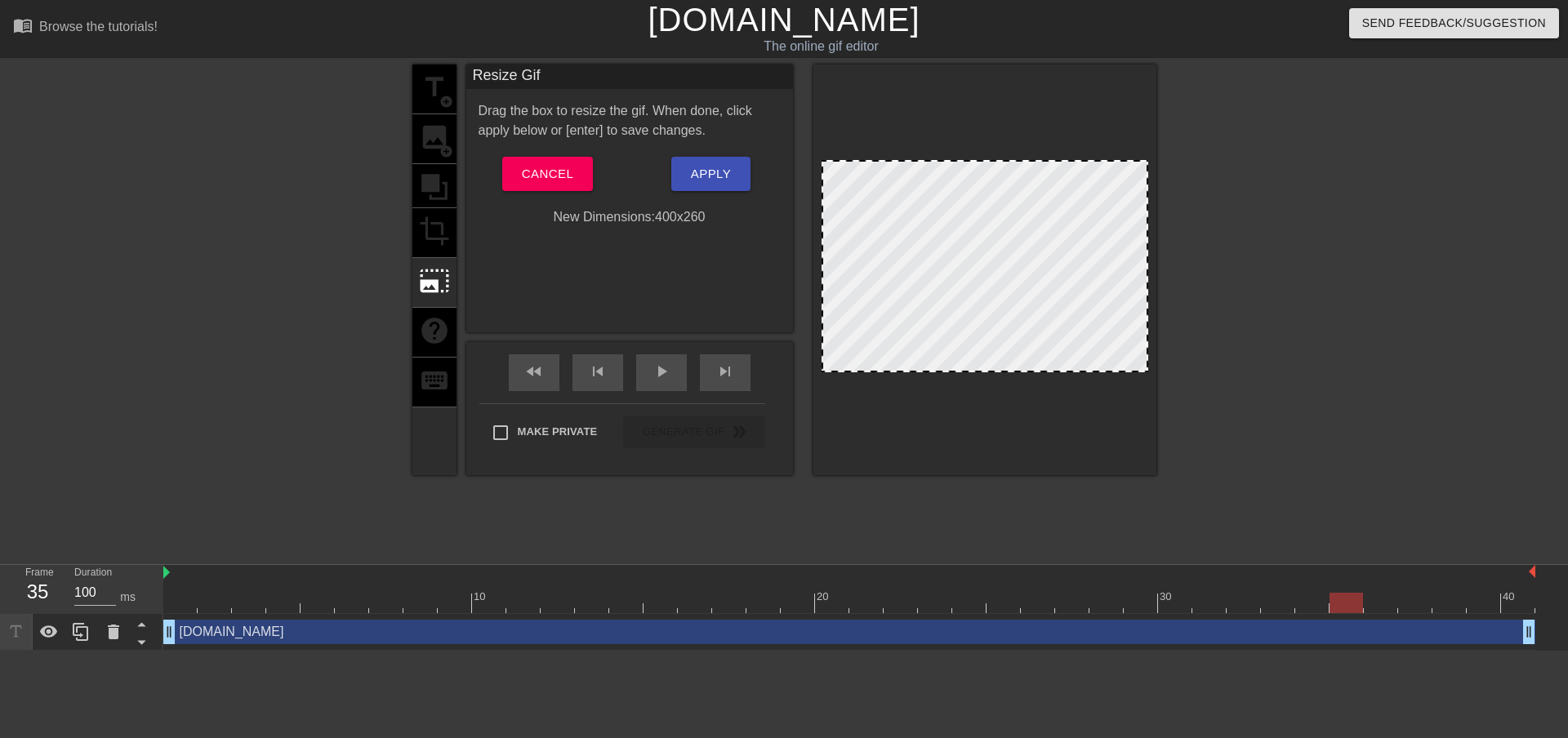
click at [923, 372] on div at bounding box center [985, 269] width 343 height 410
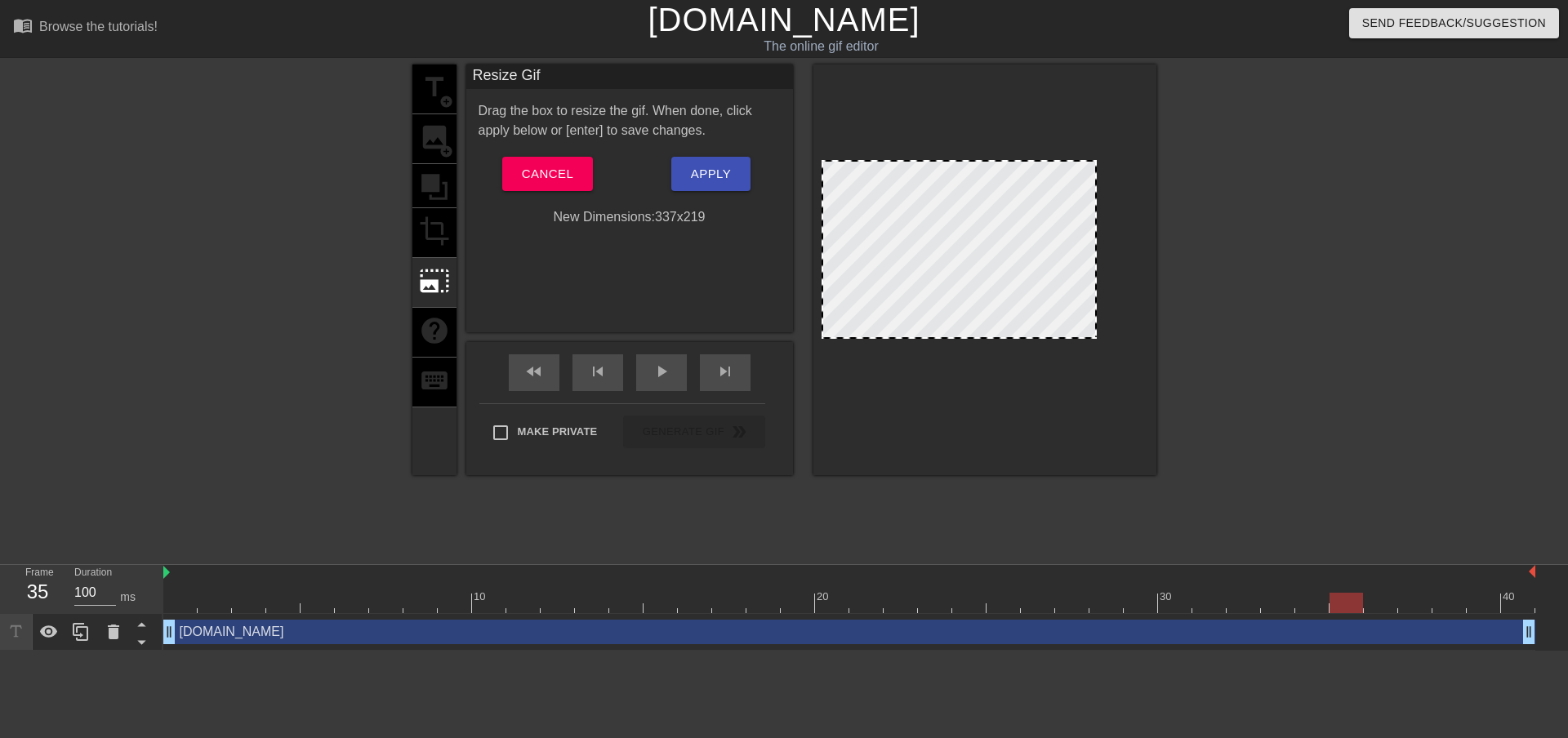
drag, startPoint x: 955, startPoint y: 370, endPoint x: 955, endPoint y: 337, distance: 33.0
click at [955, 337] on div at bounding box center [959, 337] width 272 height 9
click at [717, 170] on span "Apply" at bounding box center [711, 174] width 40 height 21
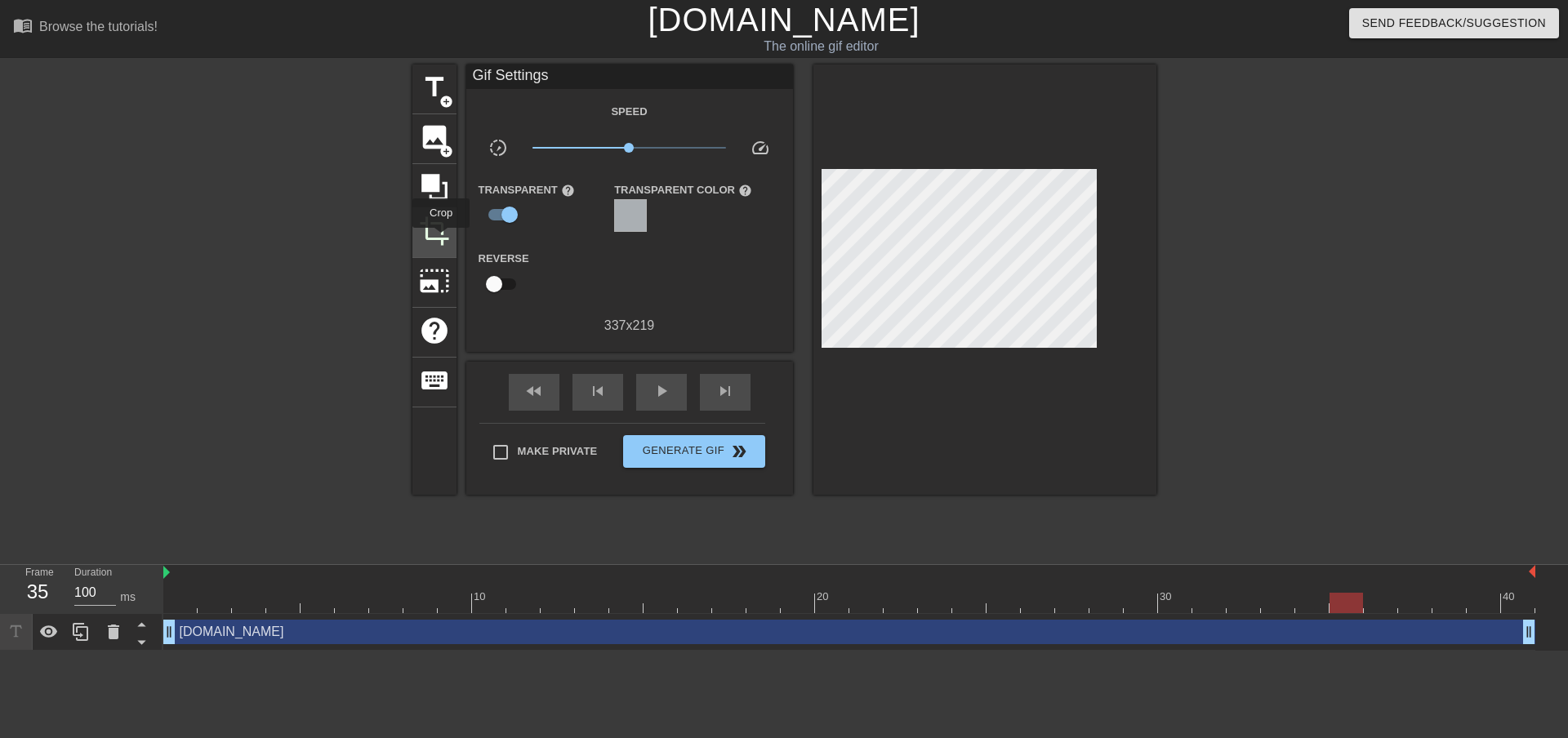
click at [441, 239] on span "crop" at bounding box center [434, 230] width 31 height 31
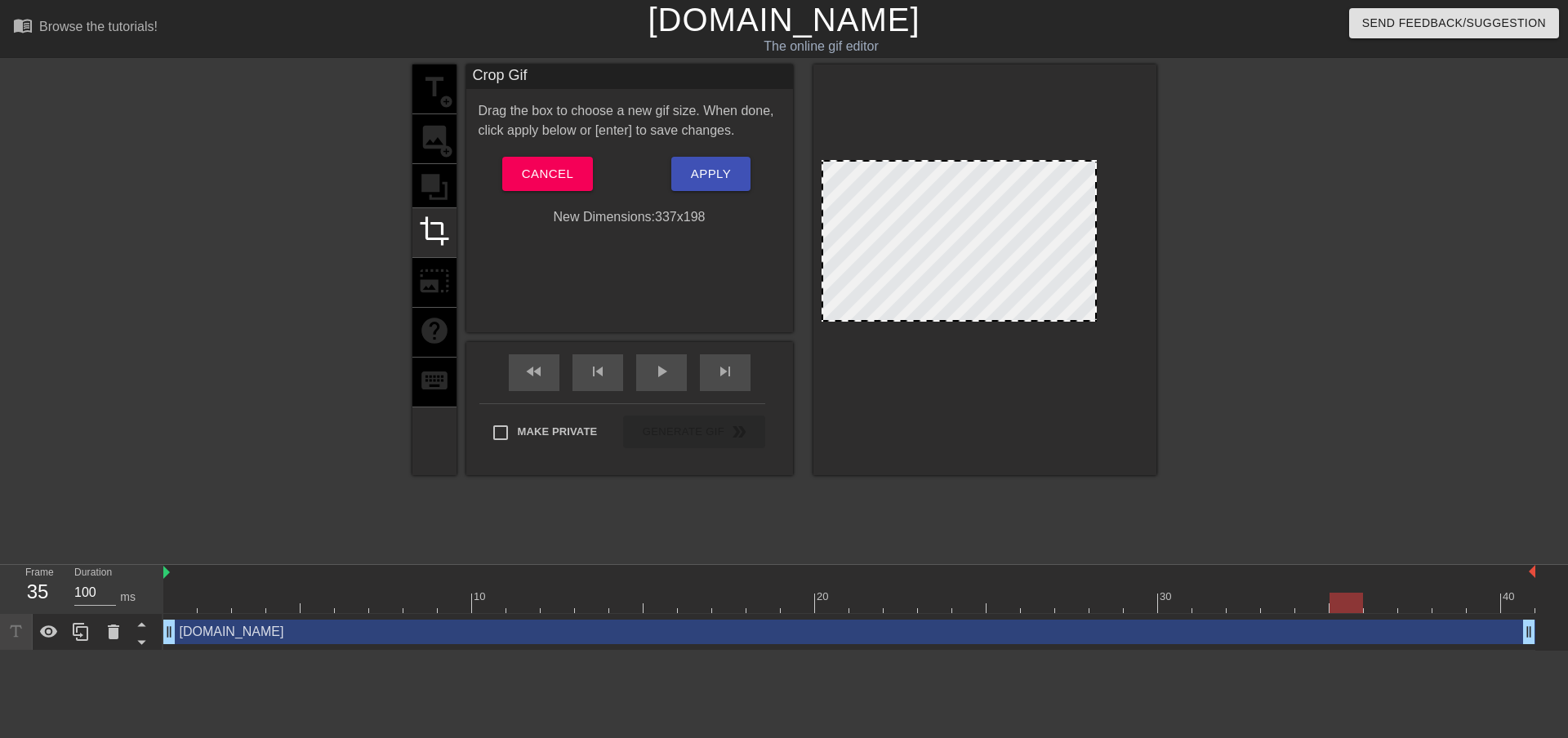
drag, startPoint x: 892, startPoint y: 338, endPoint x: 891, endPoint y: 321, distance: 17.0
click at [891, 321] on div at bounding box center [959, 320] width 272 height 9
click at [721, 174] on span "Apply" at bounding box center [711, 174] width 40 height 21
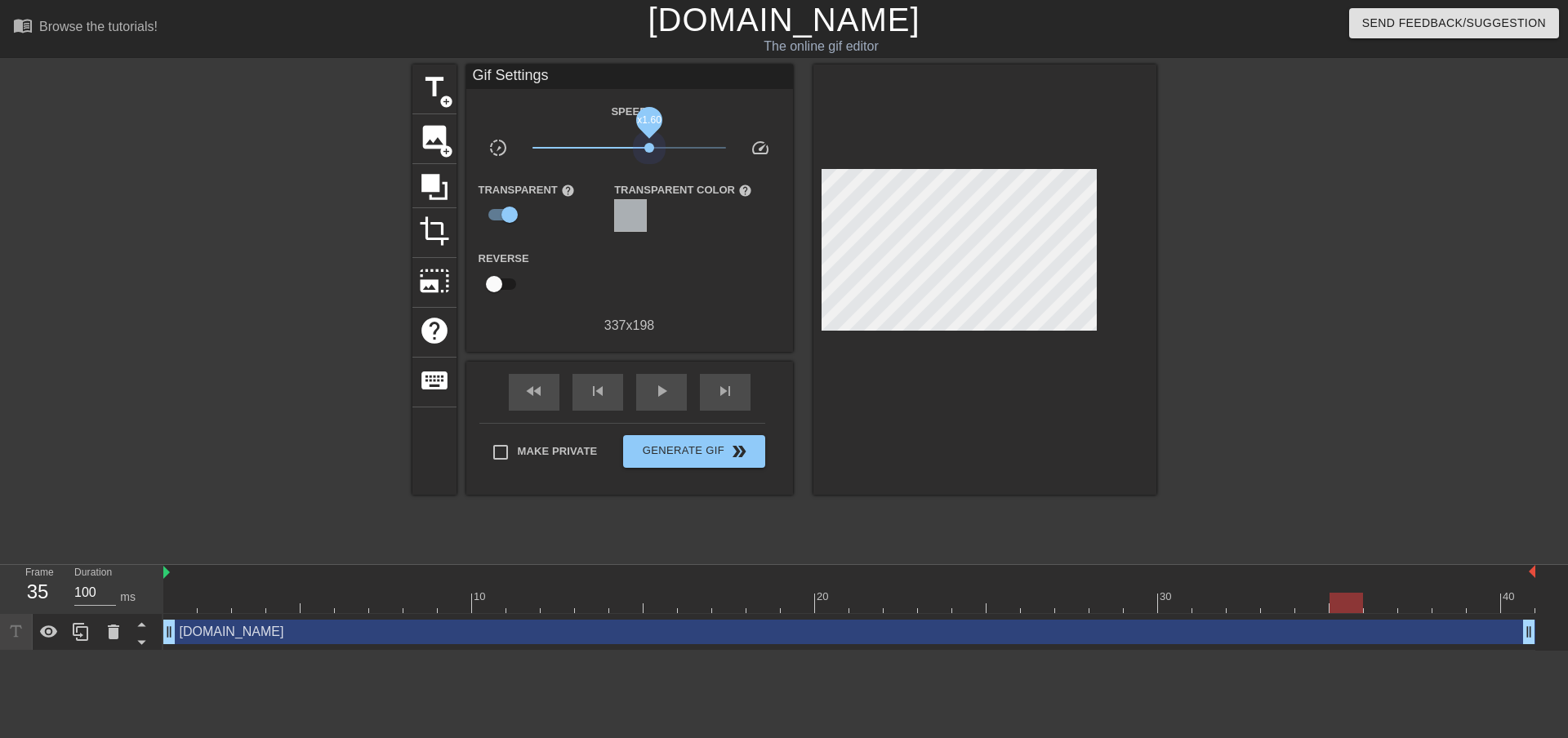
drag, startPoint x: 630, startPoint y: 146, endPoint x: 650, endPoint y: 156, distance: 22.4
click at [650, 156] on span "x1.60" at bounding box center [629, 148] width 193 height 20
click at [660, 394] on span "play_arrow" at bounding box center [661, 390] width 20 height 20
click at [716, 384] on span "skip_next" at bounding box center [725, 390] width 20 height 20
type input "100"
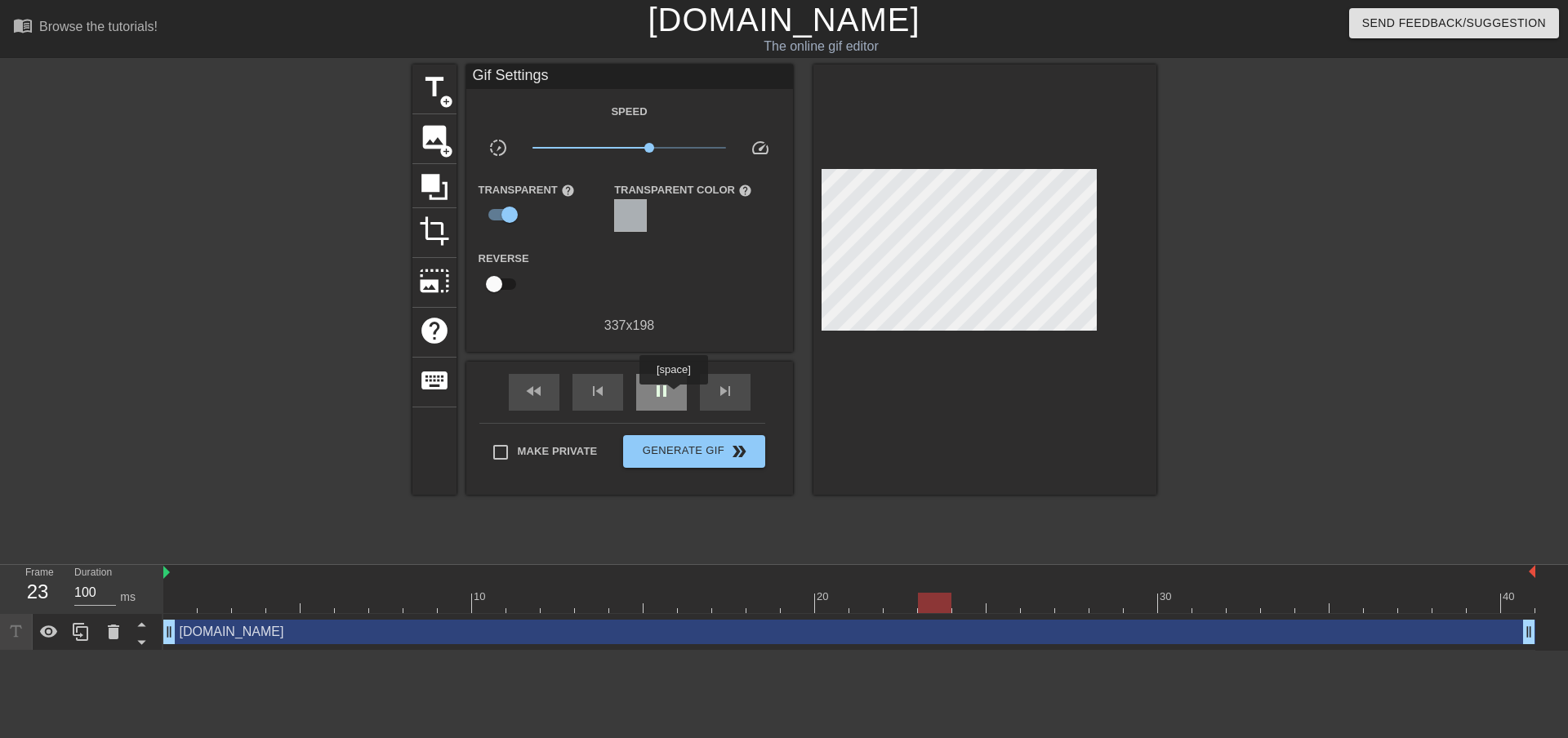
click at [673, 397] on div "pause" at bounding box center [661, 392] width 50 height 37
click at [696, 444] on span "Generate Gif double_arrow" at bounding box center [694, 451] width 129 height 20
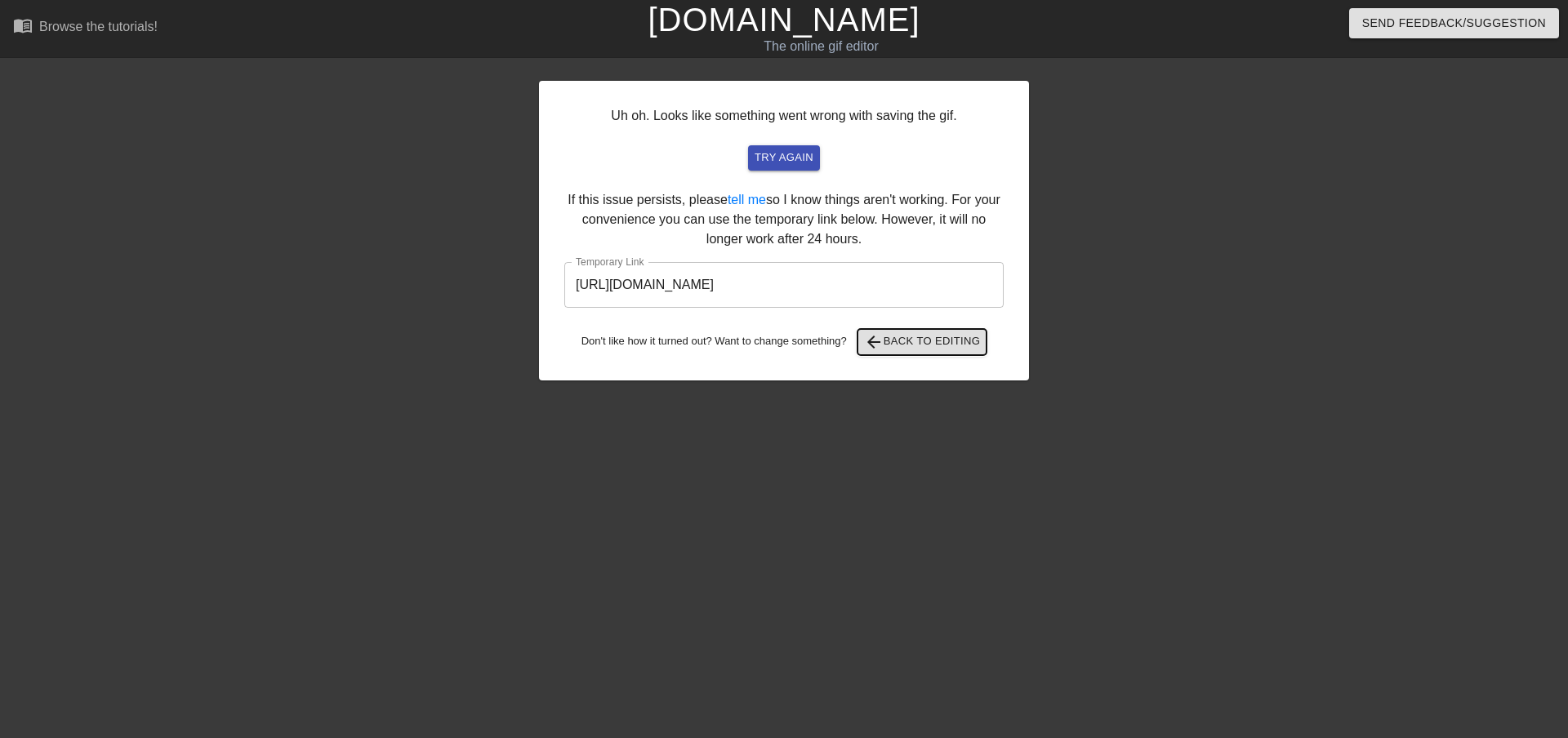
click at [949, 349] on span "arrow_back Back to Editing" at bounding box center [922, 342] width 117 height 20
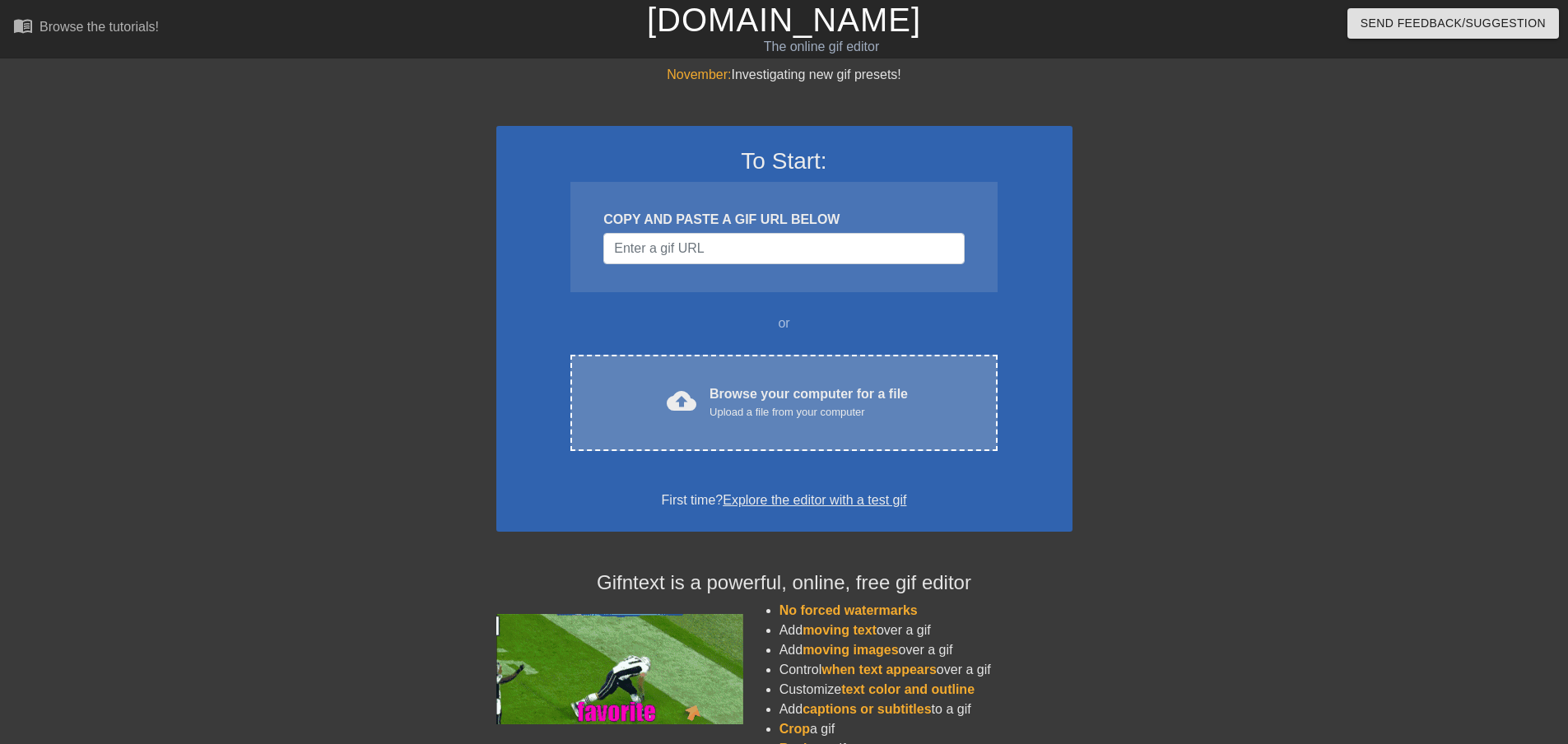
click at [795, 411] on div "Upload a file from your computer" at bounding box center [808, 412] width 199 height 16
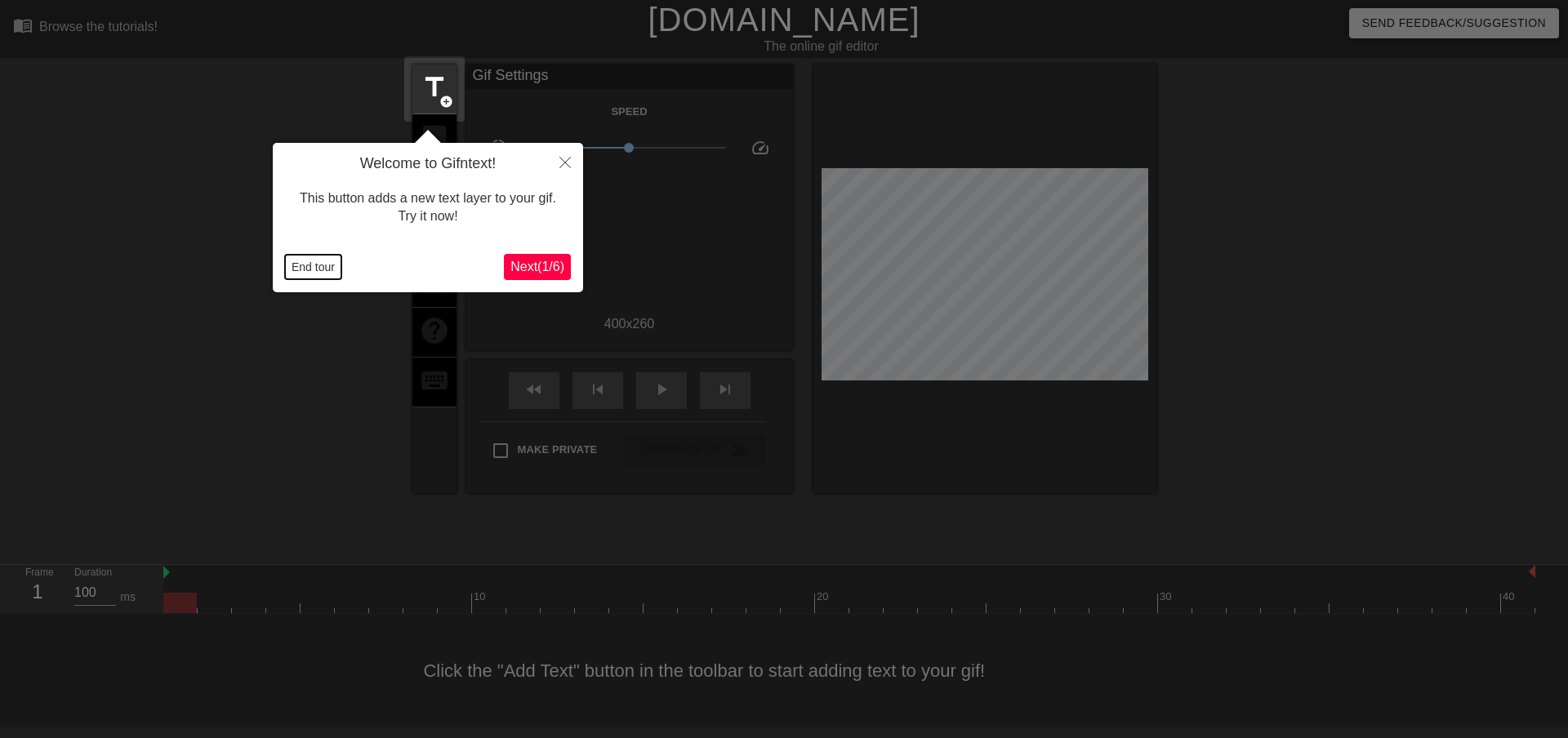
click at [324, 267] on button "End tour" at bounding box center [312, 268] width 56 height 25
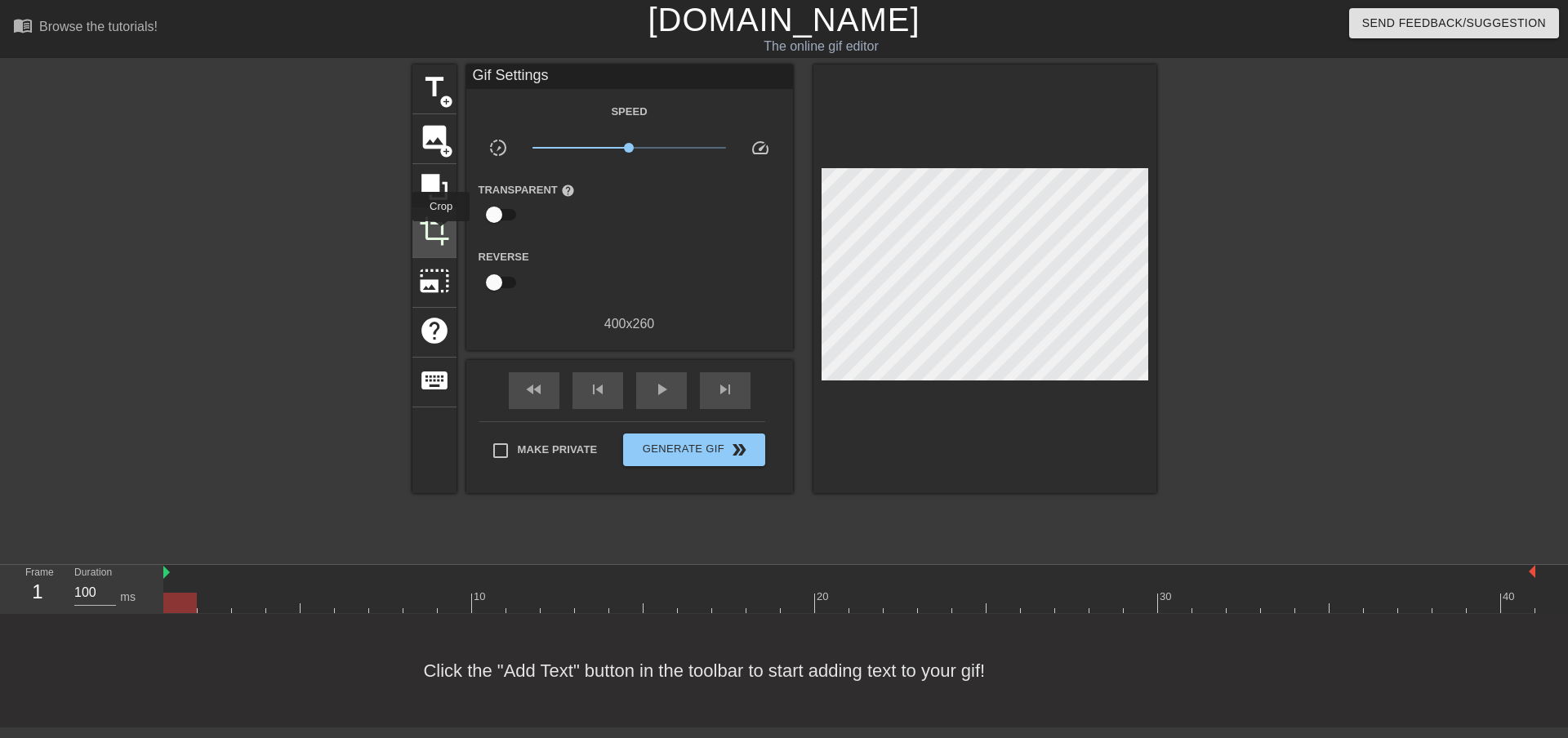
click at [441, 232] on span "crop" at bounding box center [434, 230] width 31 height 31
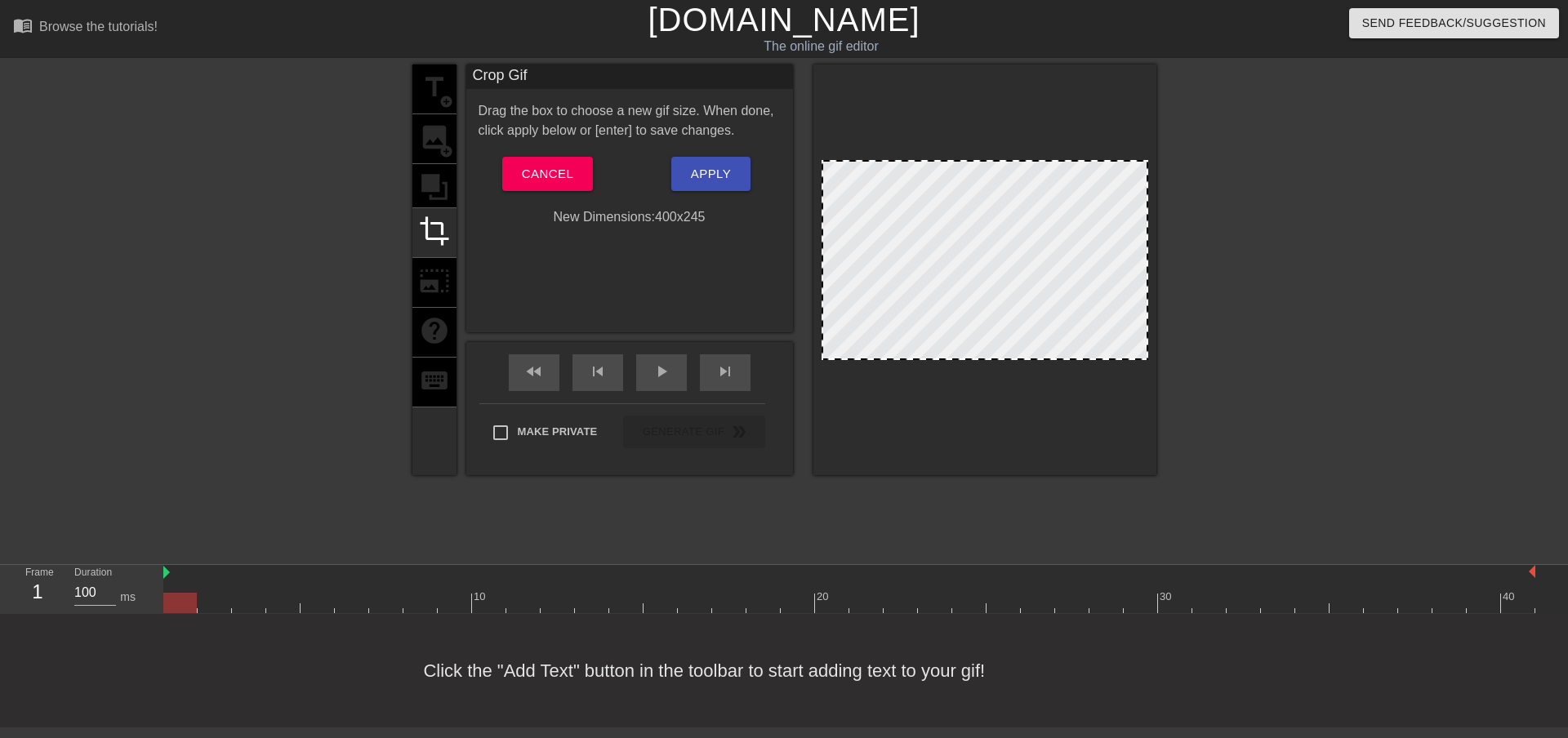
drag, startPoint x: 989, startPoint y: 369, endPoint x: 992, endPoint y: 357, distance: 12.4
click at [699, 168] on span "Apply" at bounding box center [711, 174] width 40 height 21
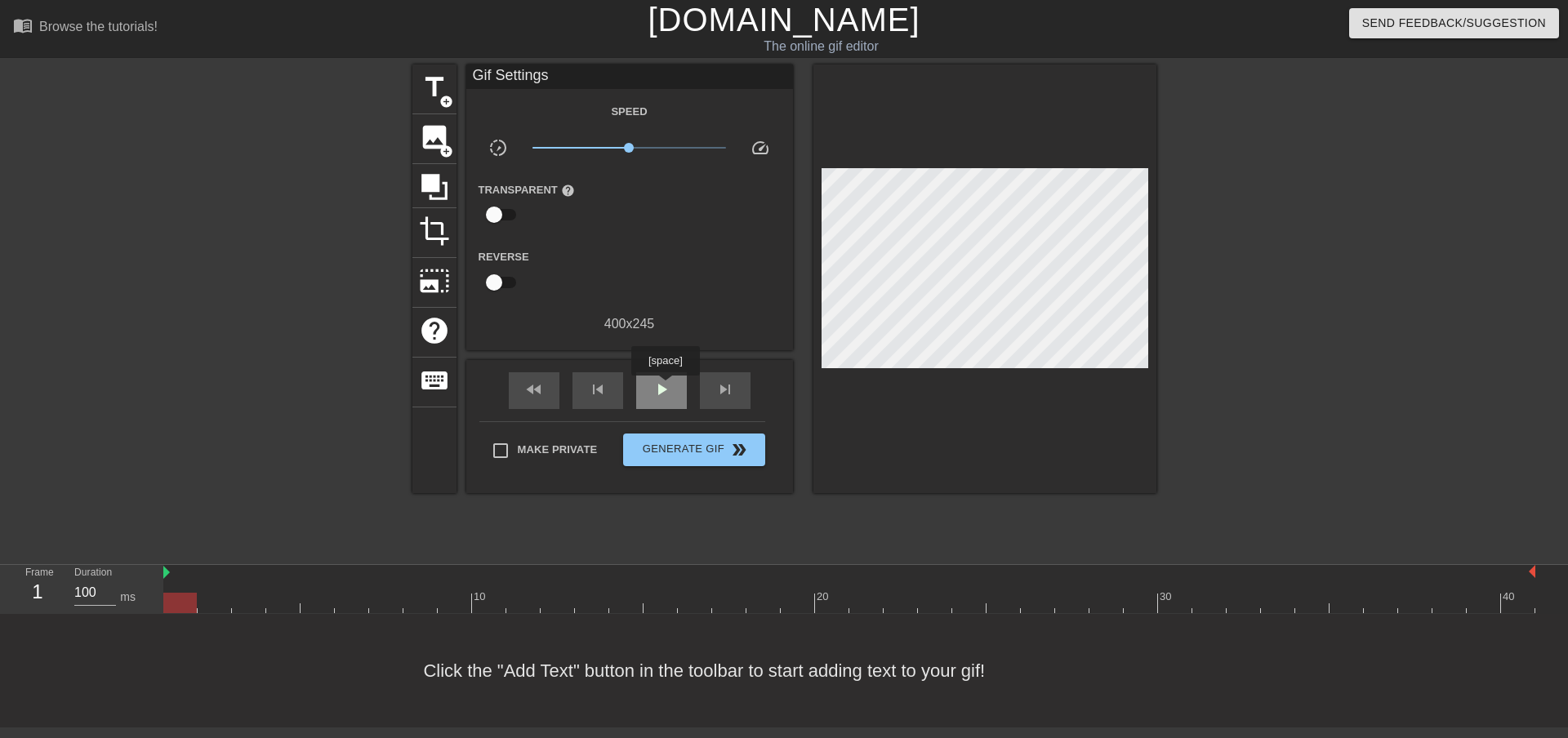
click at [665, 387] on span "play_arrow" at bounding box center [661, 389] width 20 height 20
type input "100"
click at [666, 395] on span "pause" at bounding box center [661, 389] width 20 height 20
click at [521, 386] on div "fast_rewind" at bounding box center [533, 390] width 50 height 37
click at [690, 445] on span "Generate Gif double_arrow" at bounding box center [694, 449] width 129 height 20
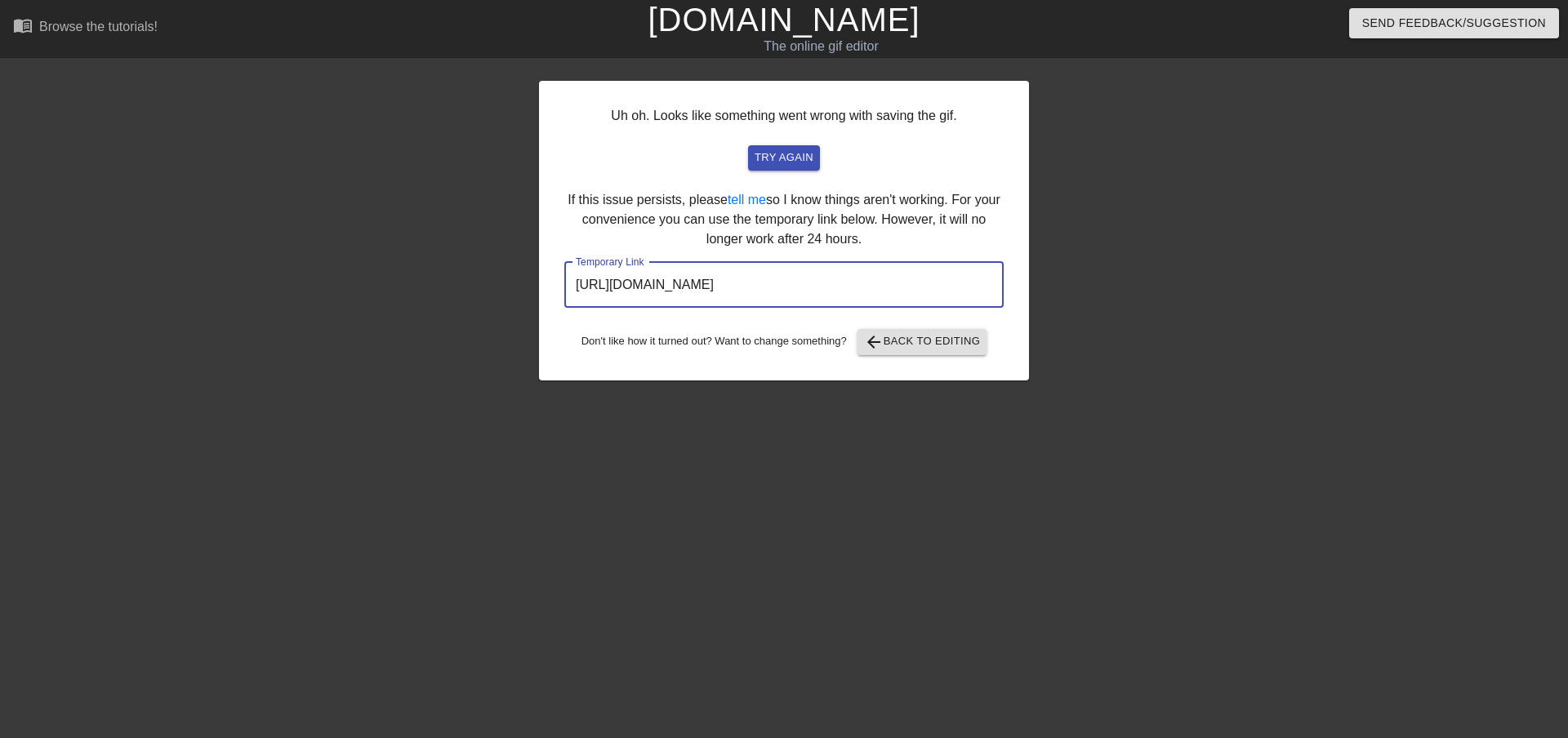
click at [943, 281] on input "https://www.gifntext.com/temp_generations/mWIvAdwv.gif" at bounding box center [784, 285] width 439 height 46
drag, startPoint x: 935, startPoint y: 289, endPoint x: 513, endPoint y: 249, distance: 423.9
click at [513, 249] on div "Uh oh. Looks like something went wrong with saving the gif. try again If this i…" at bounding box center [784, 309] width 1568 height 490
click at [790, 153] on span "try again" at bounding box center [784, 158] width 59 height 19
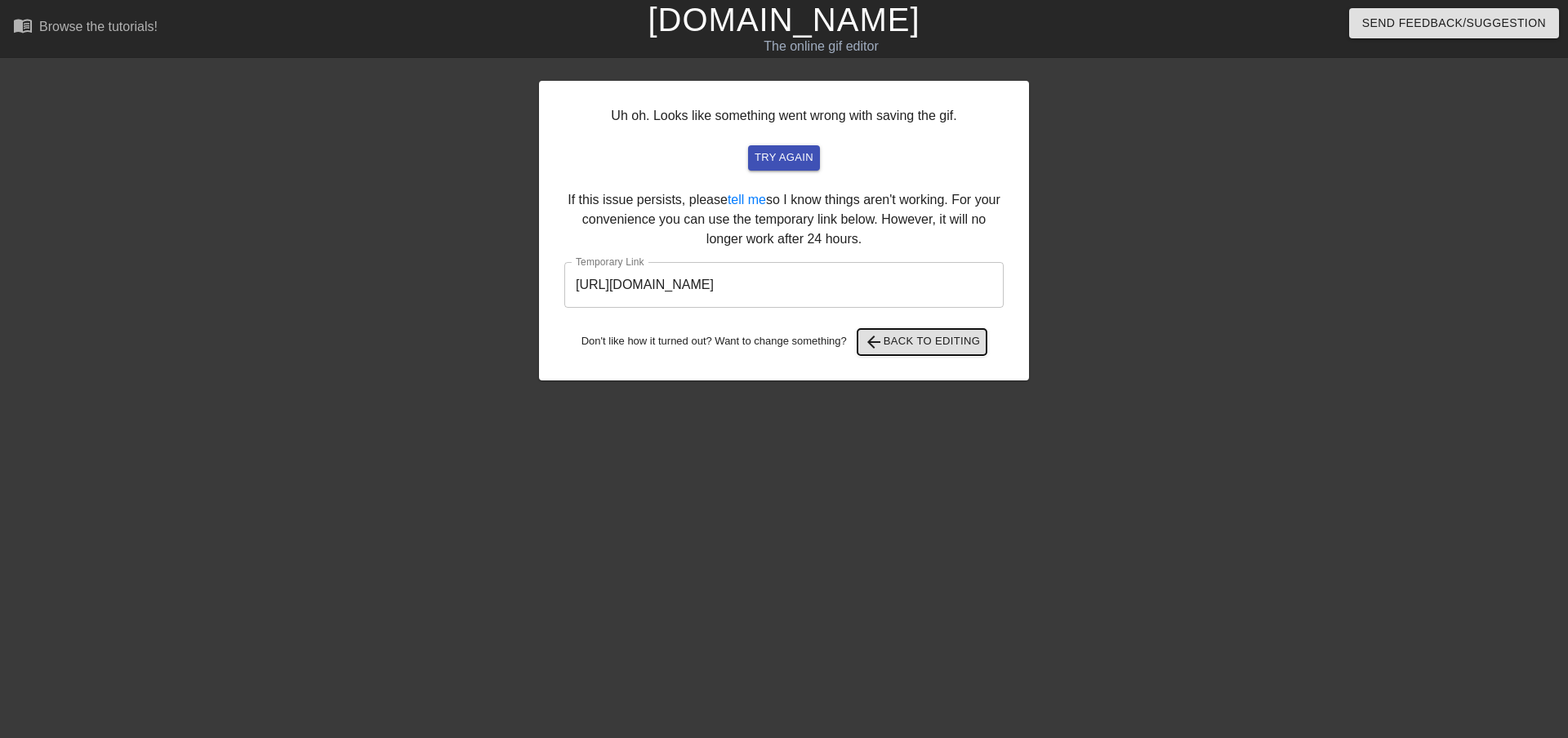
click at [936, 345] on span "arrow_back Back to Editing" at bounding box center [922, 342] width 117 height 20
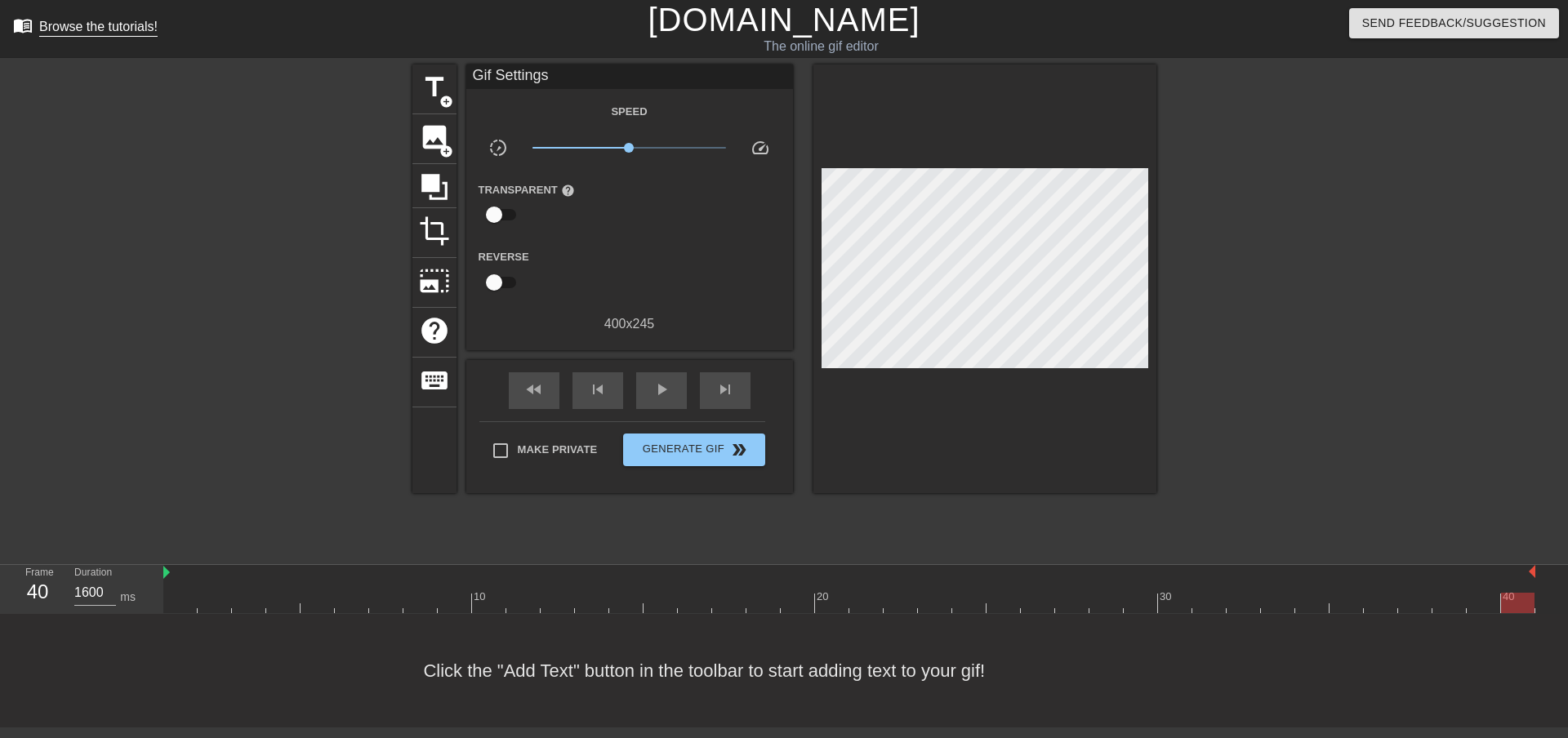
click at [106, 29] on div "Browse the tutorials!" at bounding box center [98, 27] width 118 height 14
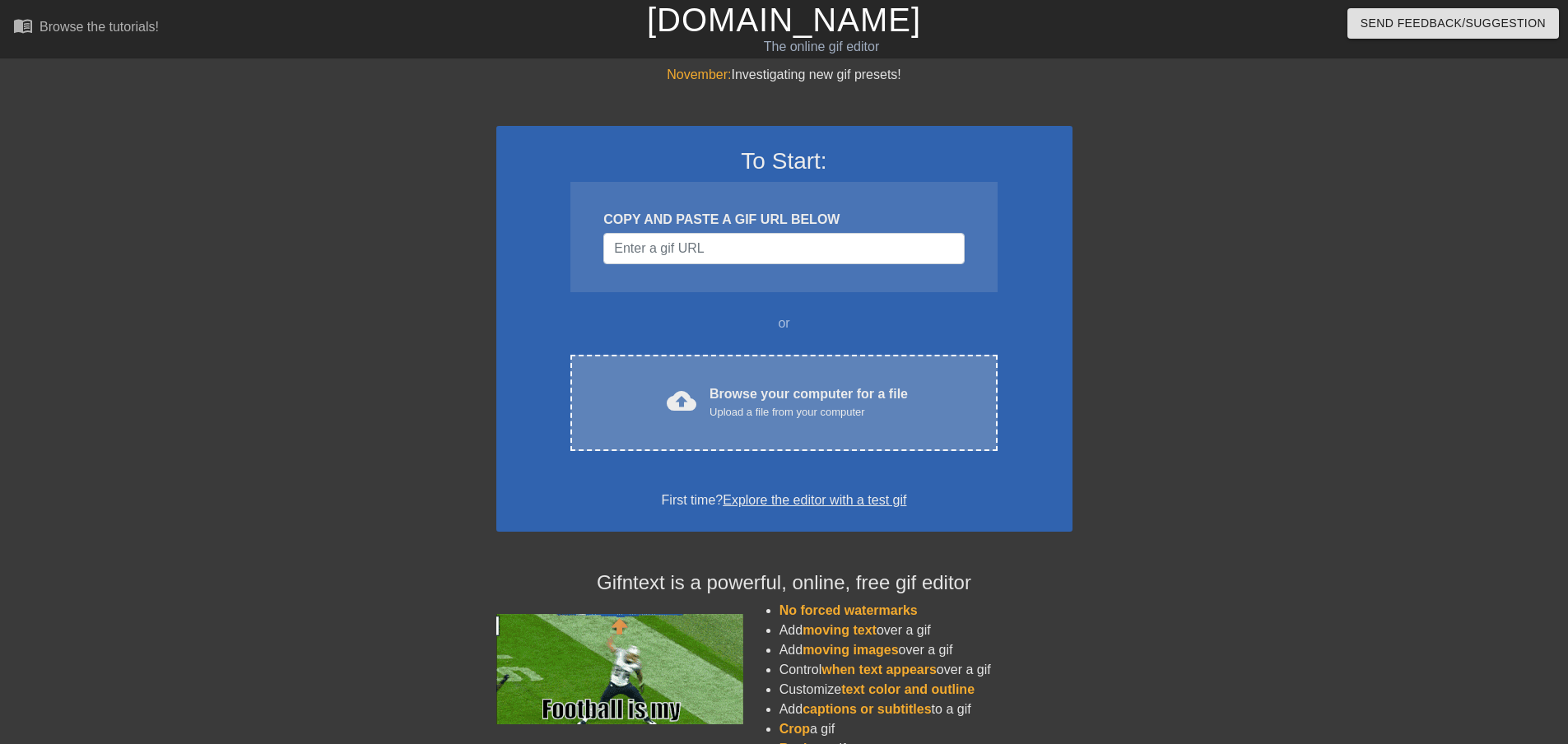
click at [803, 386] on div "Browse your computer for a file Upload a file from your computer" at bounding box center [808, 402] width 199 height 36
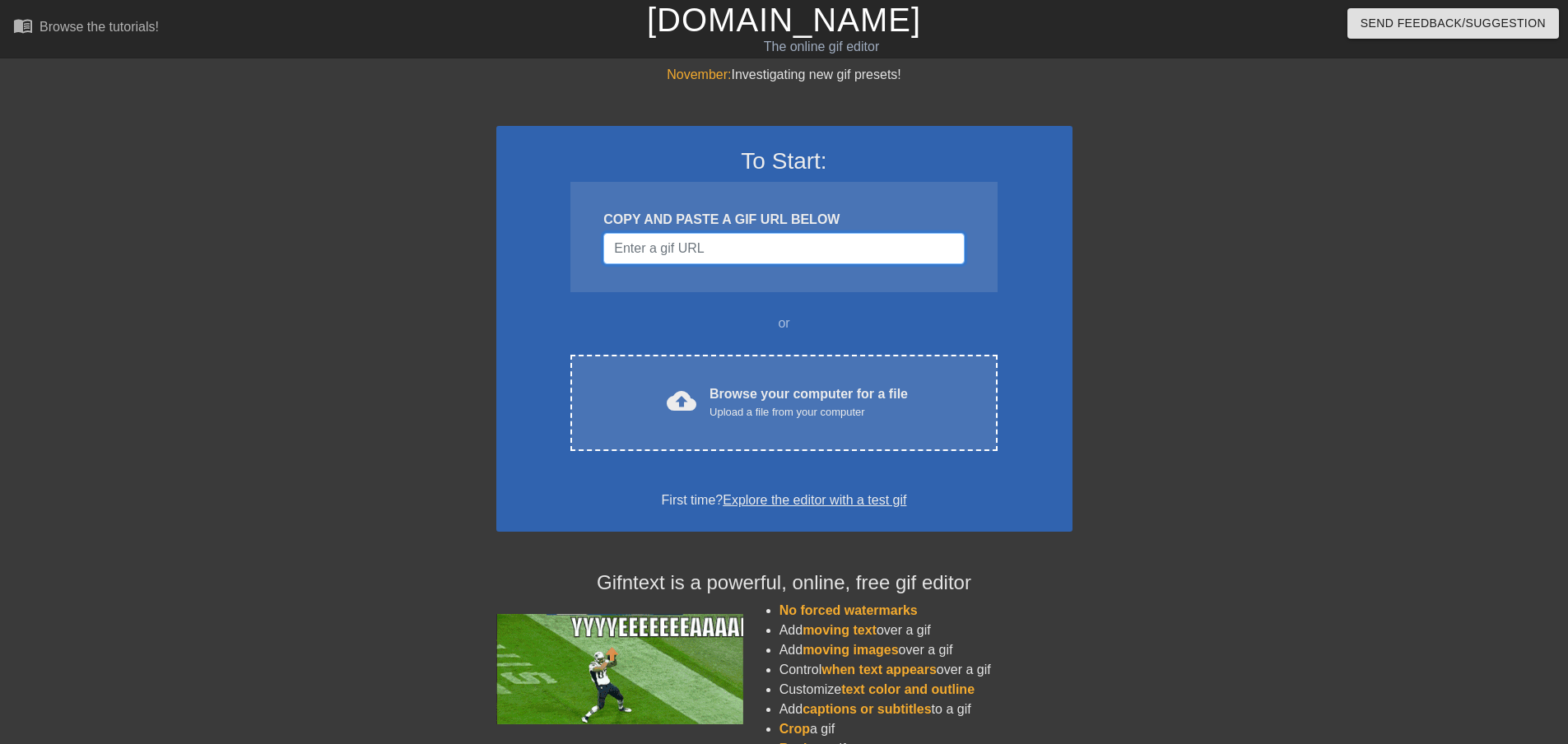
click at [692, 251] on input "Username" at bounding box center [784, 249] width 361 height 32
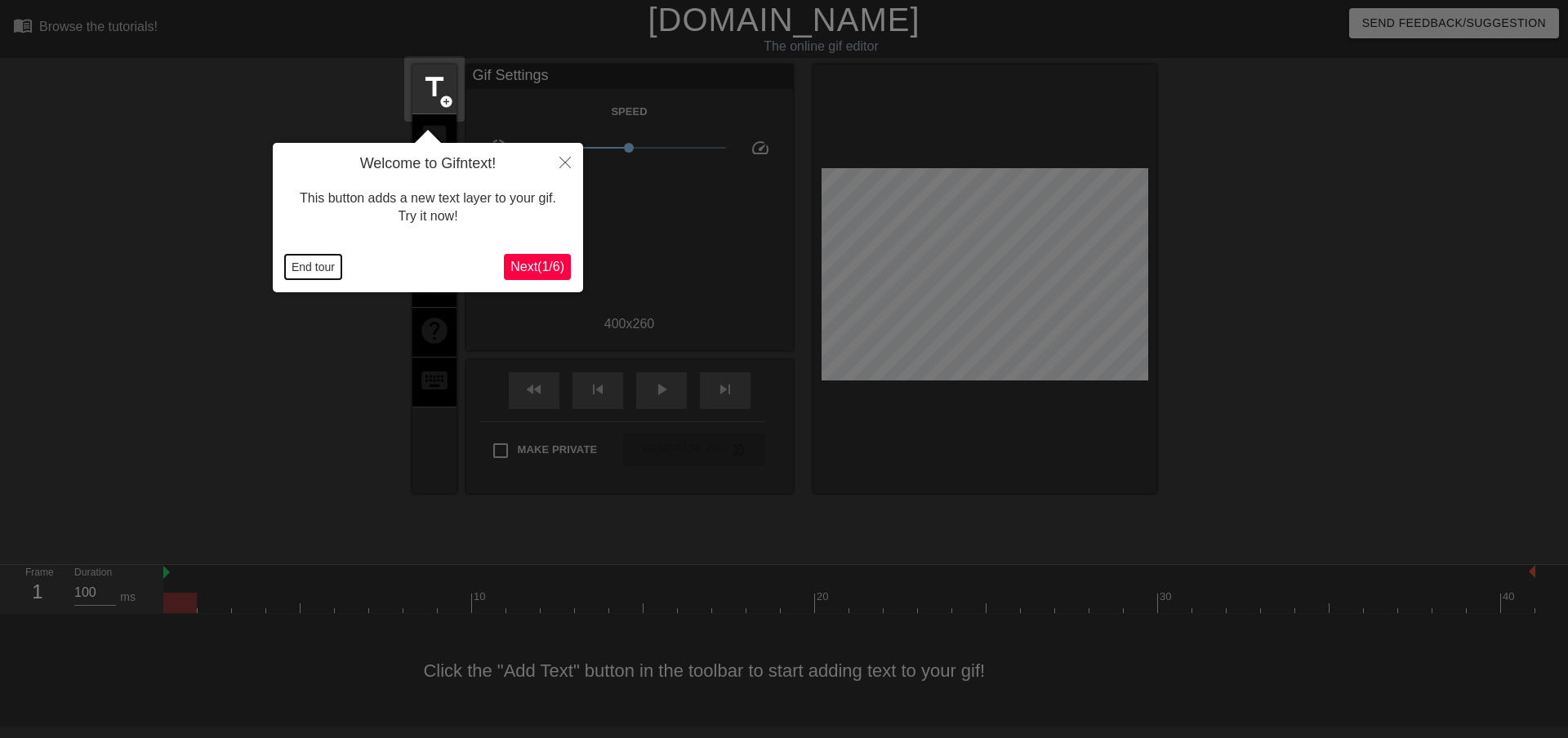
click at [295, 269] on button "End tour" at bounding box center [312, 268] width 56 height 25
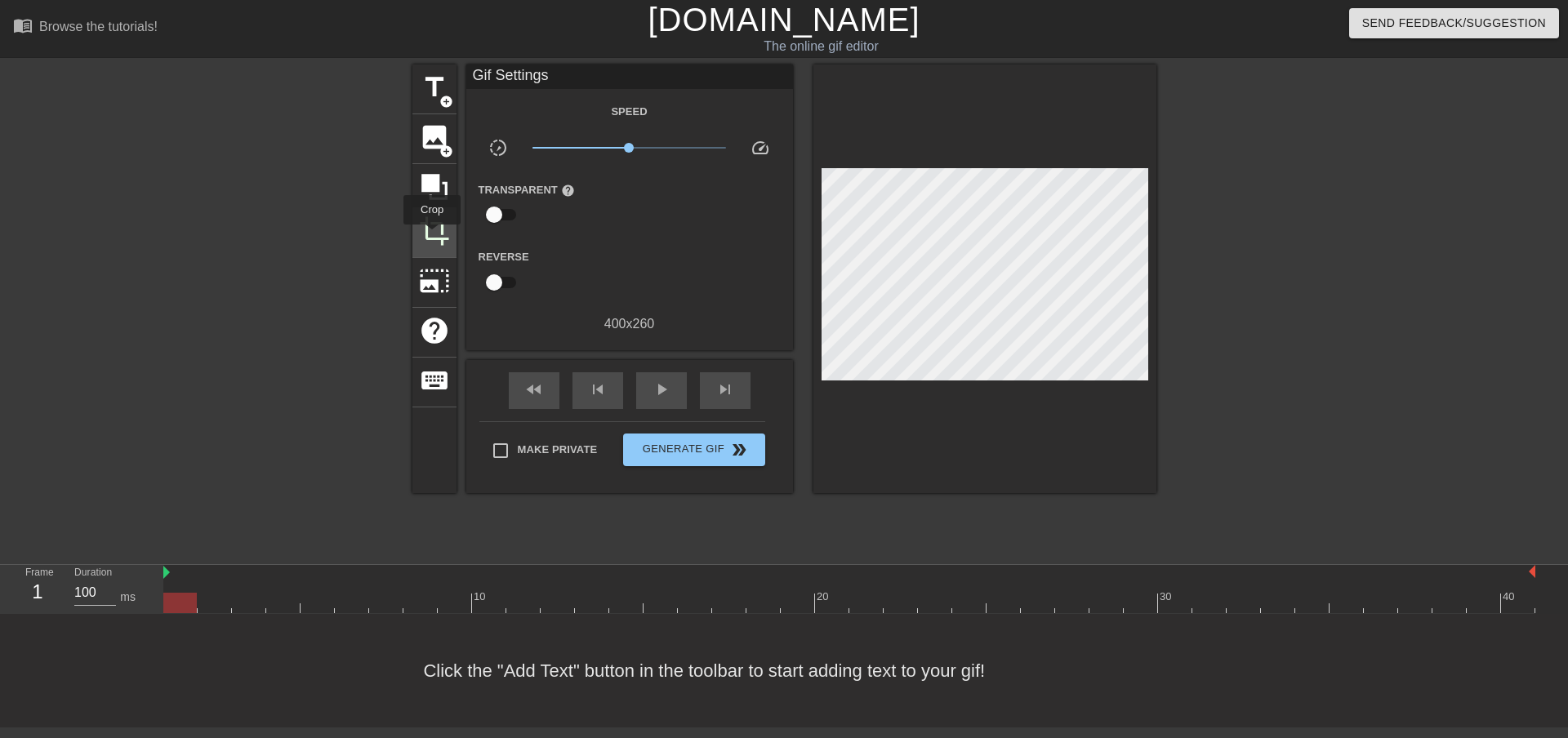
click at [432, 236] on span "crop" at bounding box center [434, 230] width 31 height 31
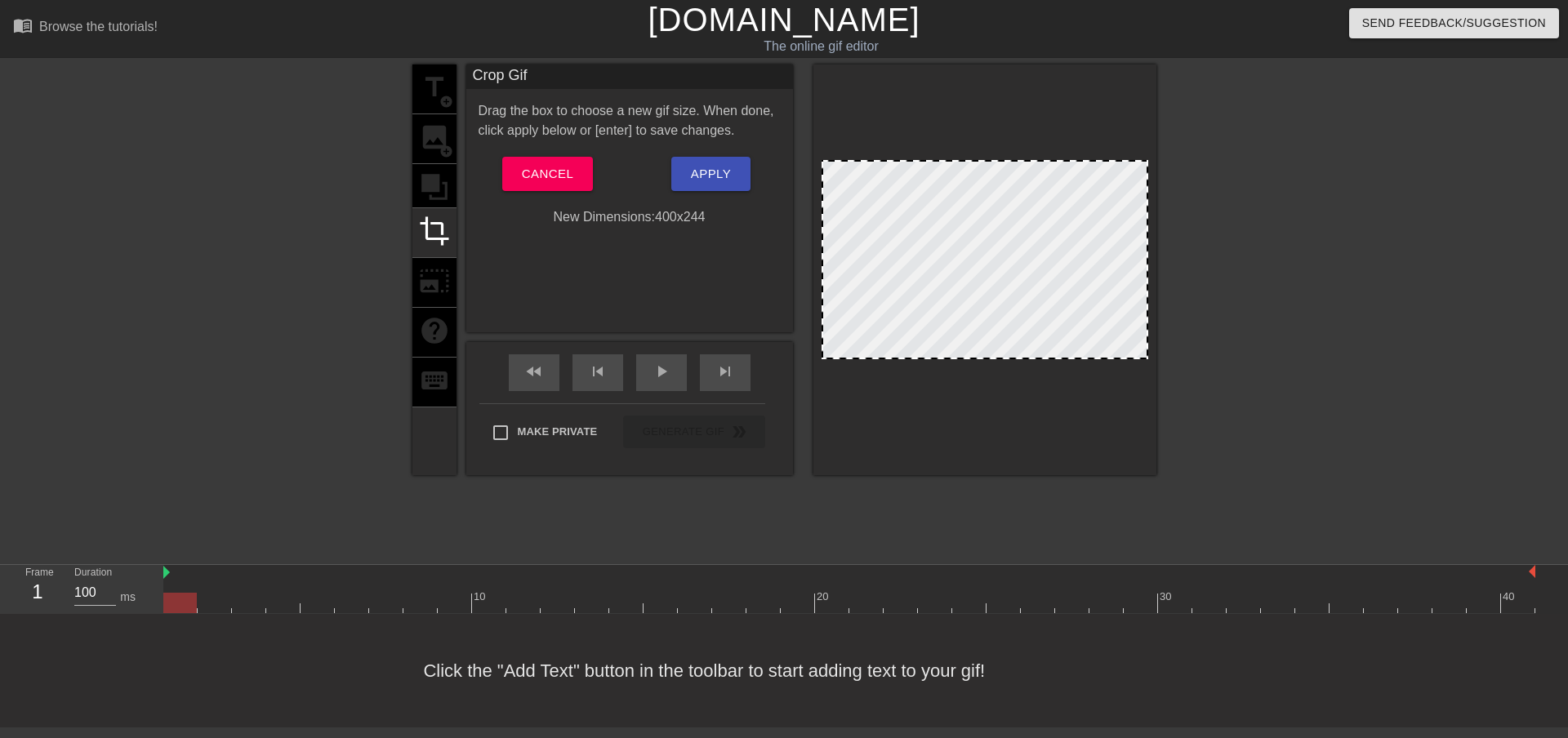
drag, startPoint x: 1001, startPoint y: 369, endPoint x: 1002, endPoint y: 357, distance: 12.0
click at [714, 170] on span "Apply" at bounding box center [711, 174] width 40 height 21
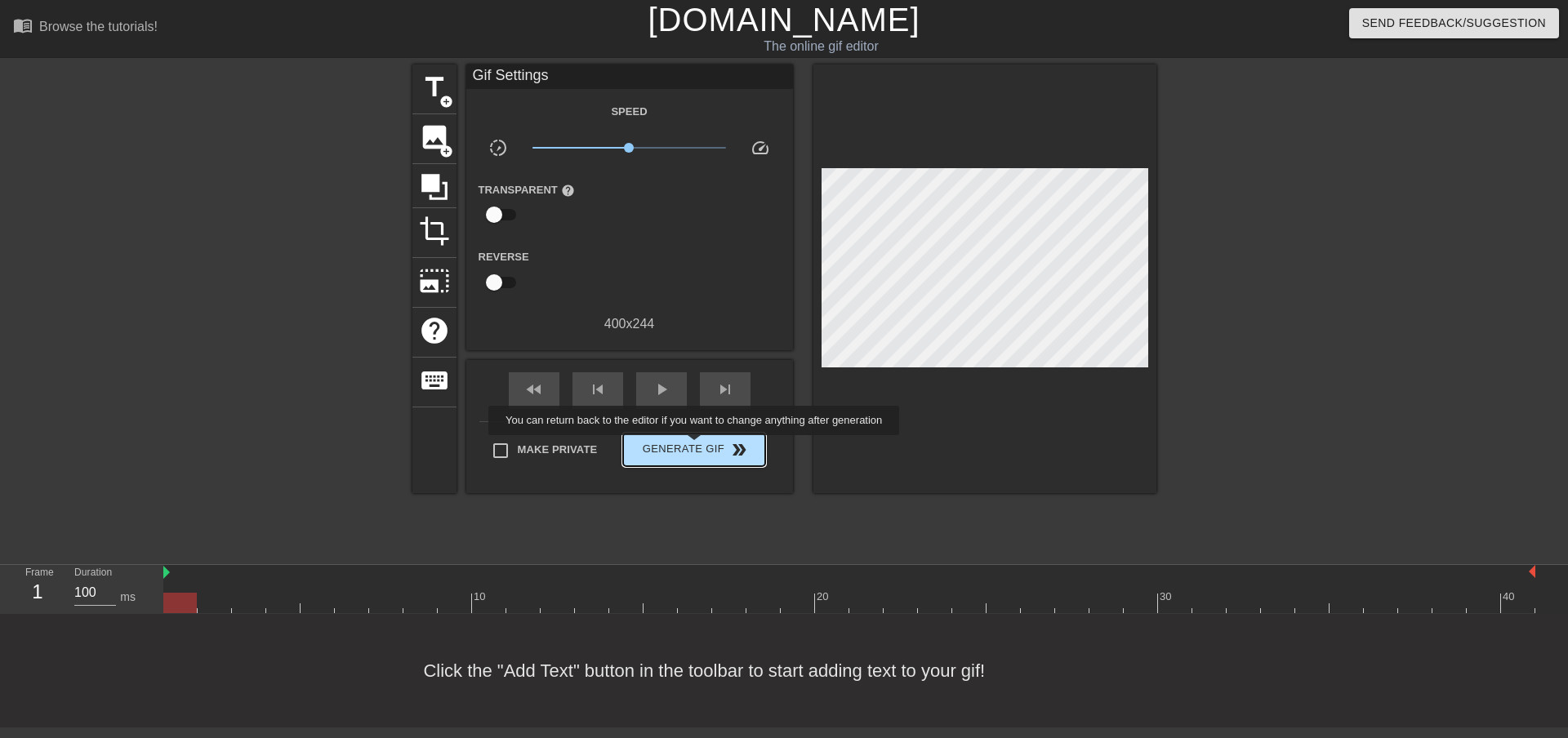
click at [696, 447] on span "Generate Gif double_arrow" at bounding box center [694, 449] width 129 height 20
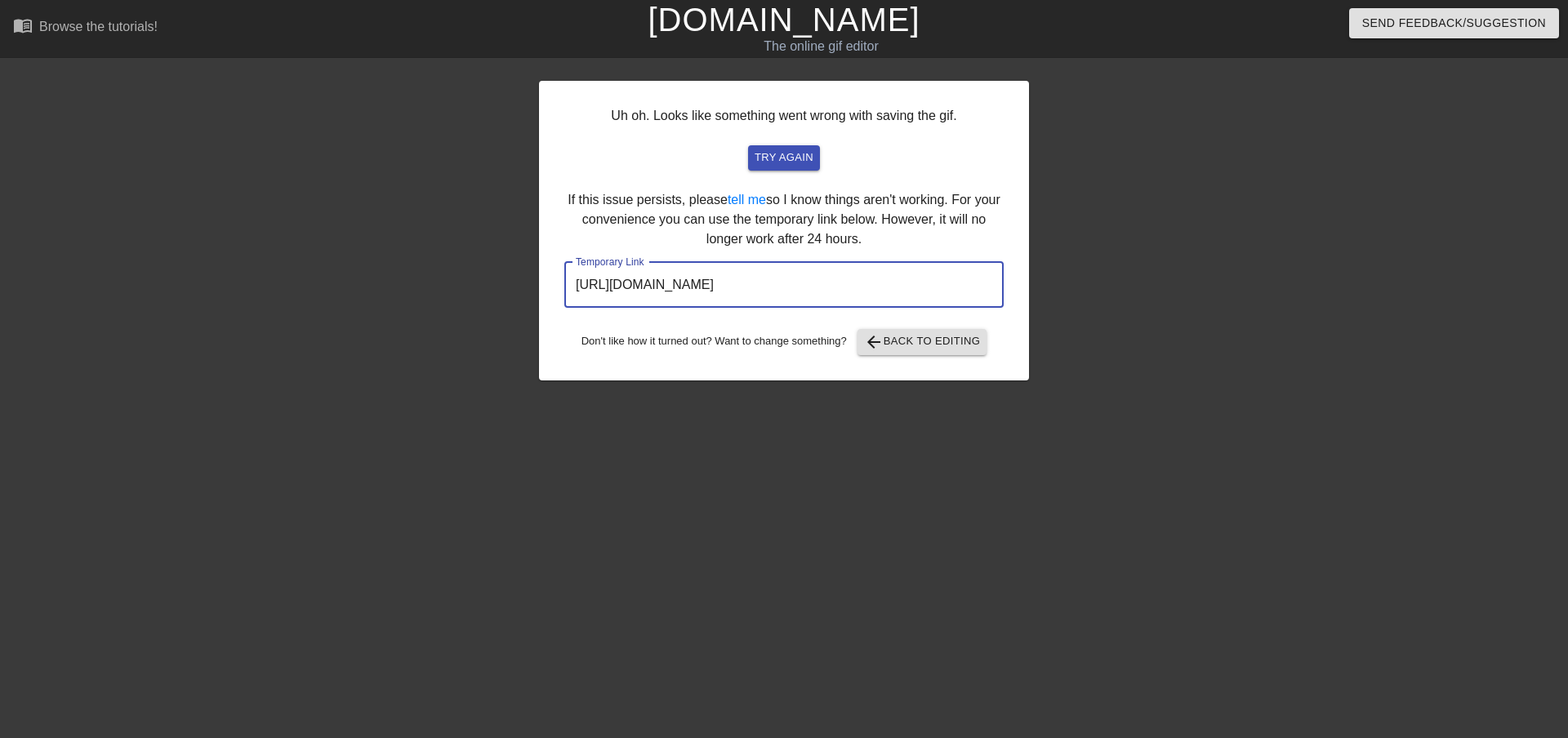
drag, startPoint x: 927, startPoint y: 285, endPoint x: 572, endPoint y: 294, distance: 355.1
click at [572, 294] on input "https://www.gifntext.com/temp_generations/0Xtaamx1.gif" at bounding box center [784, 285] width 439 height 46
click at [926, 340] on span "arrow_back Back to Editing" at bounding box center [922, 342] width 117 height 20
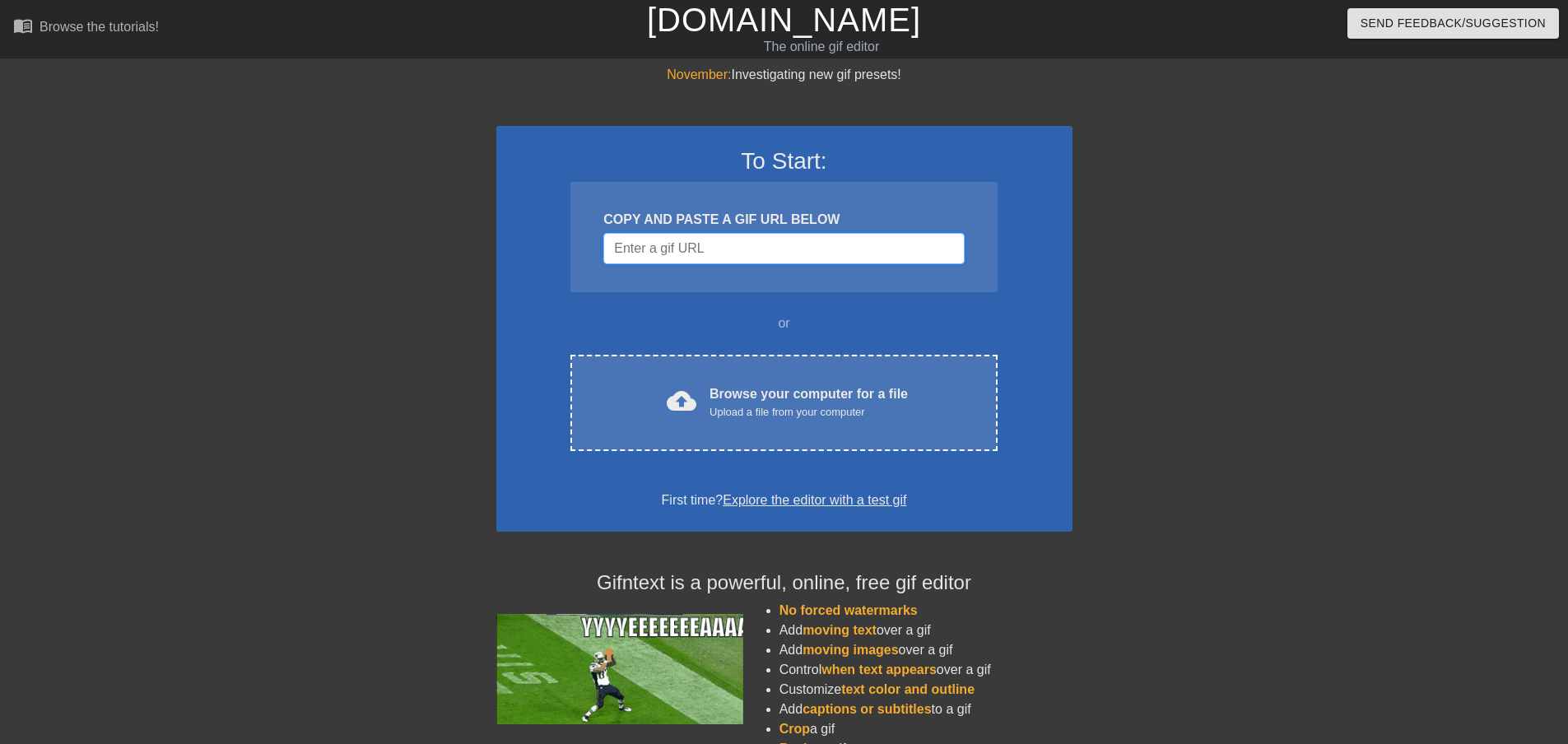
click at [626, 248] on input "Username" at bounding box center [784, 249] width 361 height 32
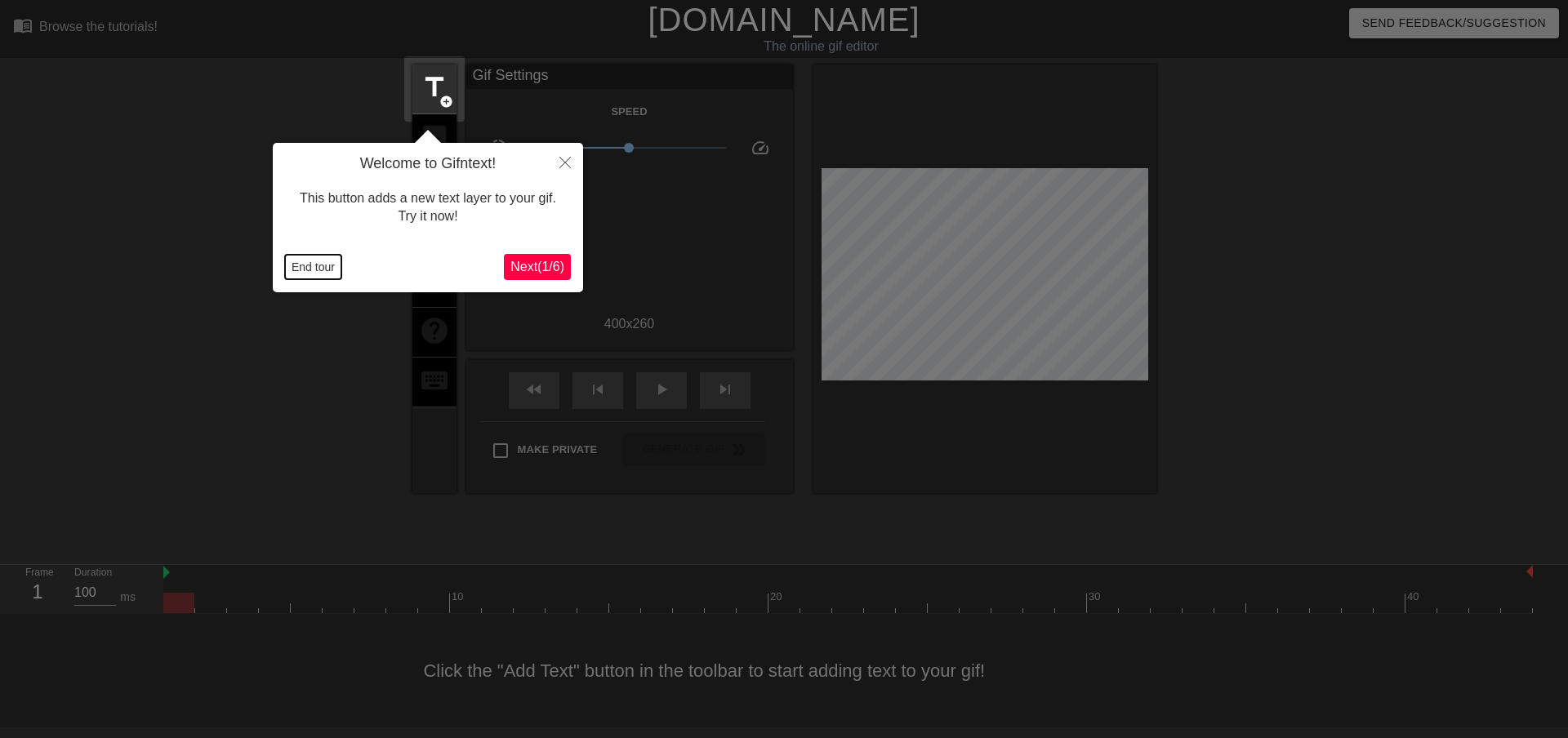
click at [297, 269] on button "End tour" at bounding box center [312, 268] width 56 height 25
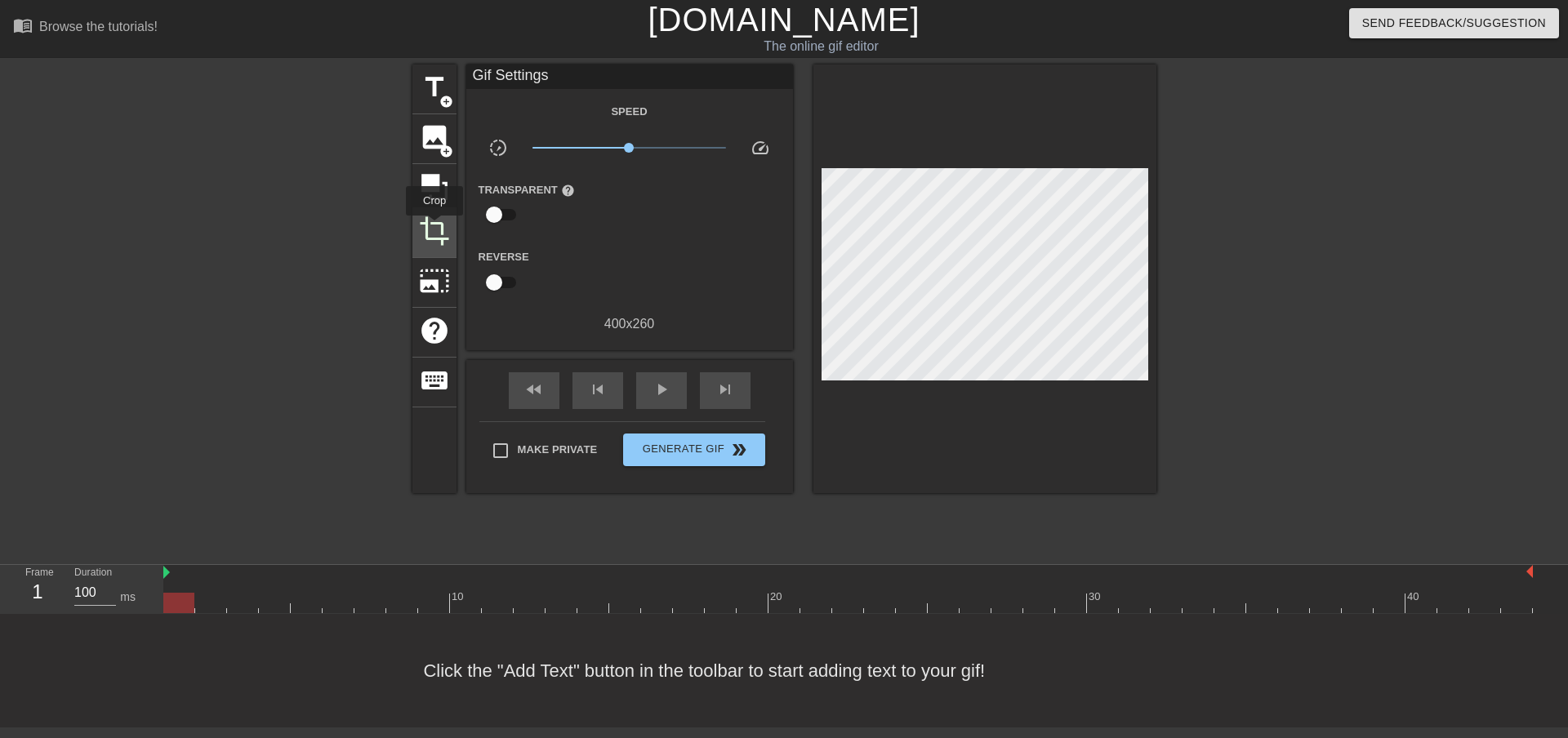
click at [434, 227] on span "crop" at bounding box center [434, 230] width 31 height 31
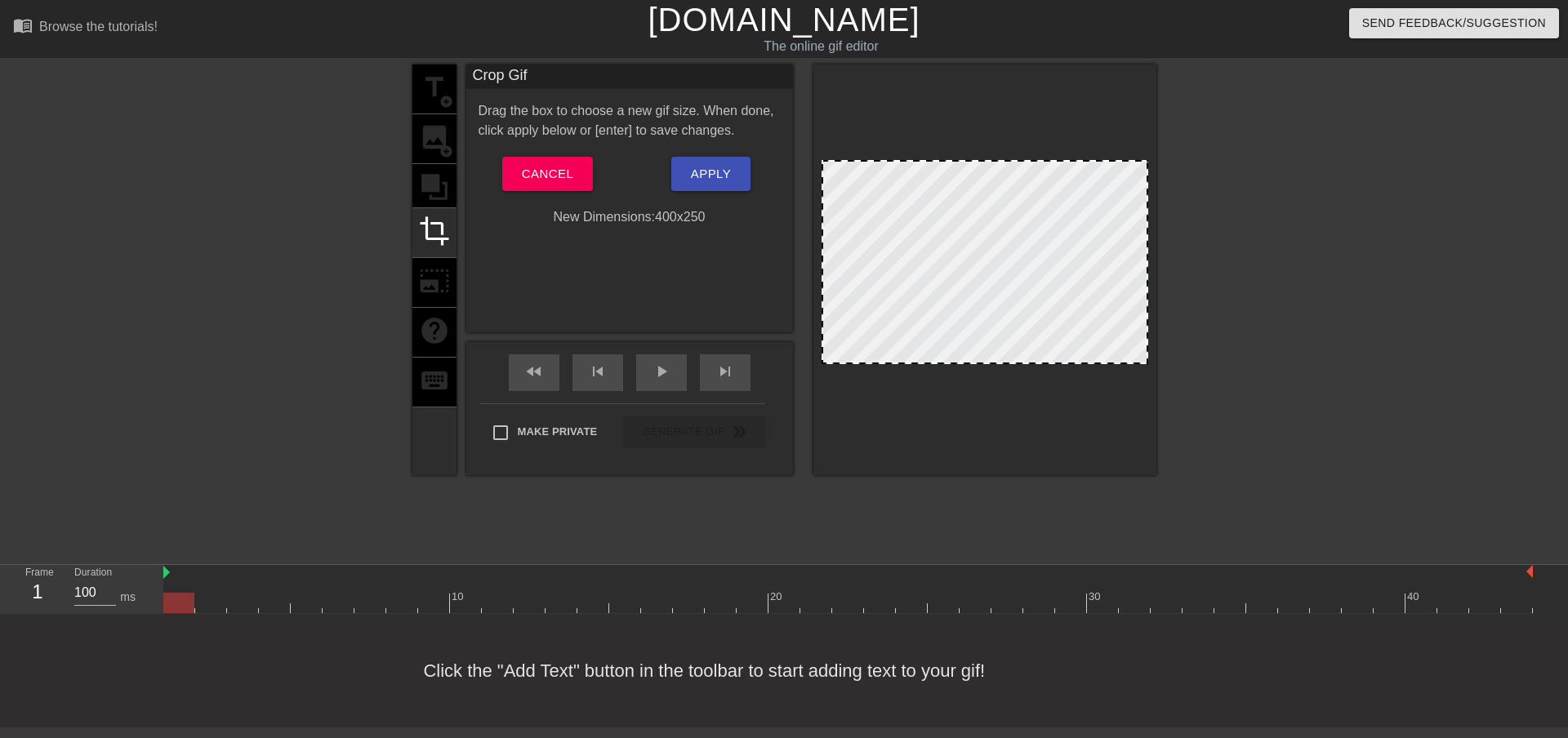
drag, startPoint x: 1000, startPoint y: 371, endPoint x: 999, endPoint y: 364, distance: 7.1
click at [999, 364] on div at bounding box center [985, 362] width 324 height 9
click at [1006, 396] on div at bounding box center [985, 269] width 343 height 410
click at [714, 173] on span "Apply" at bounding box center [711, 174] width 40 height 21
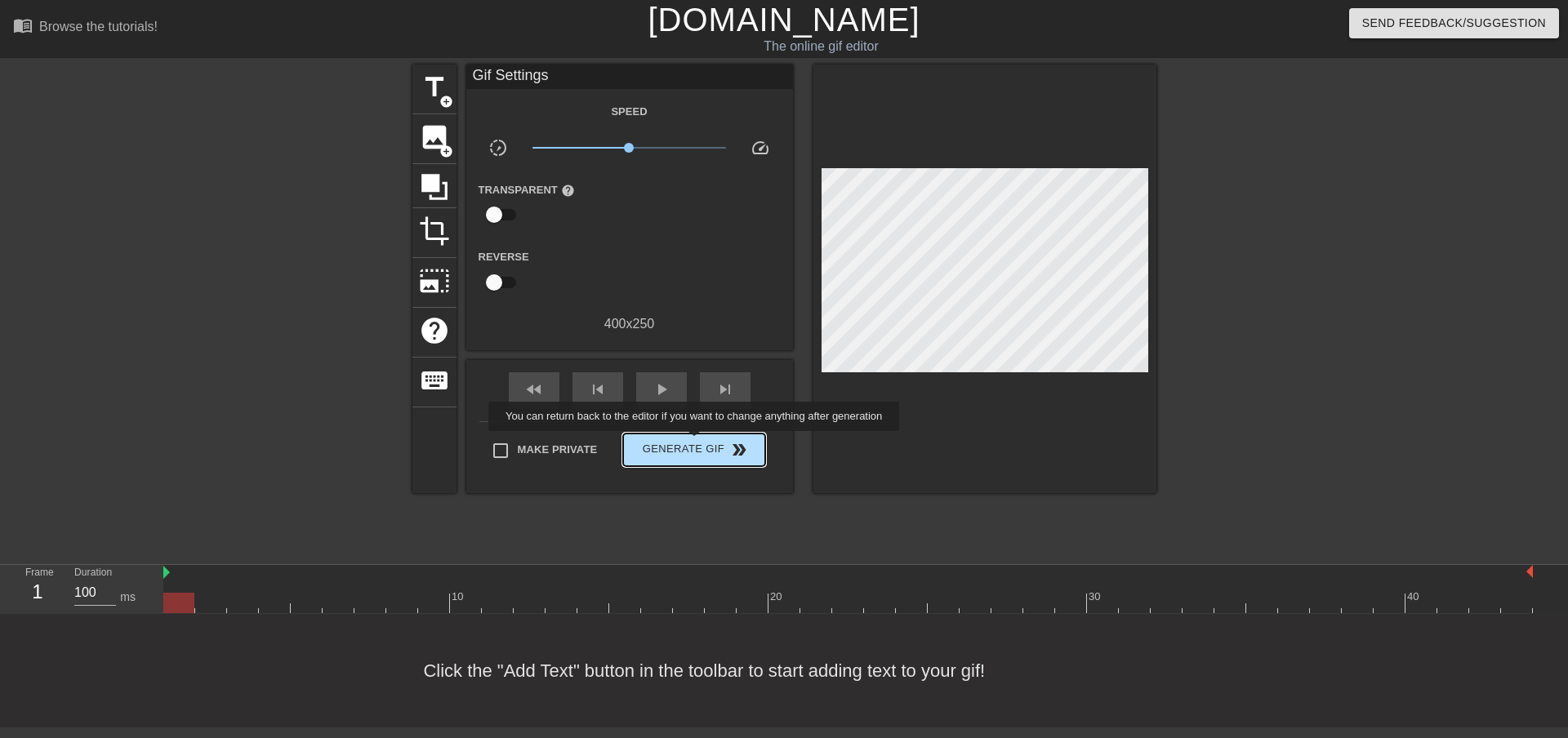
click at [696, 443] on span "Generate Gif double_arrow" at bounding box center [694, 449] width 129 height 20
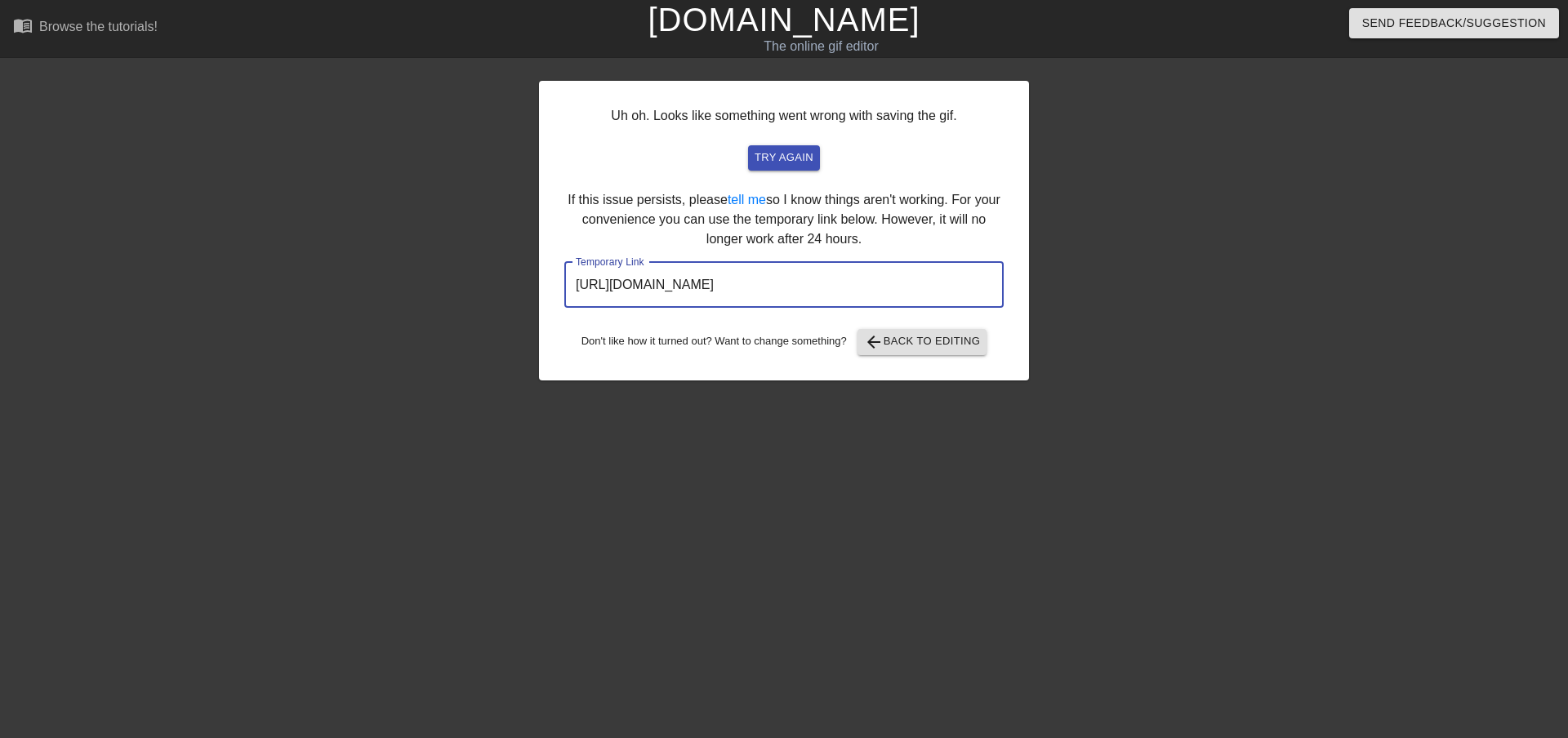
drag, startPoint x: 948, startPoint y: 288, endPoint x: 568, endPoint y: 310, distance: 380.6
click at [568, 310] on div "Uh oh. Looks like something went wrong with saving the gif. try again If this i…" at bounding box center [784, 230] width 491 height 300
